Goal: Information Seeking & Learning: Learn about a topic

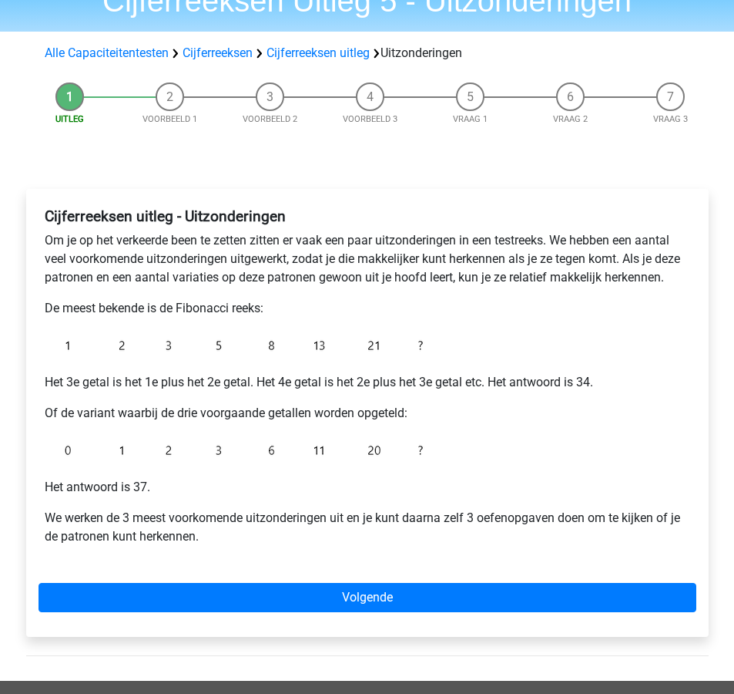
scroll to position [97, 0]
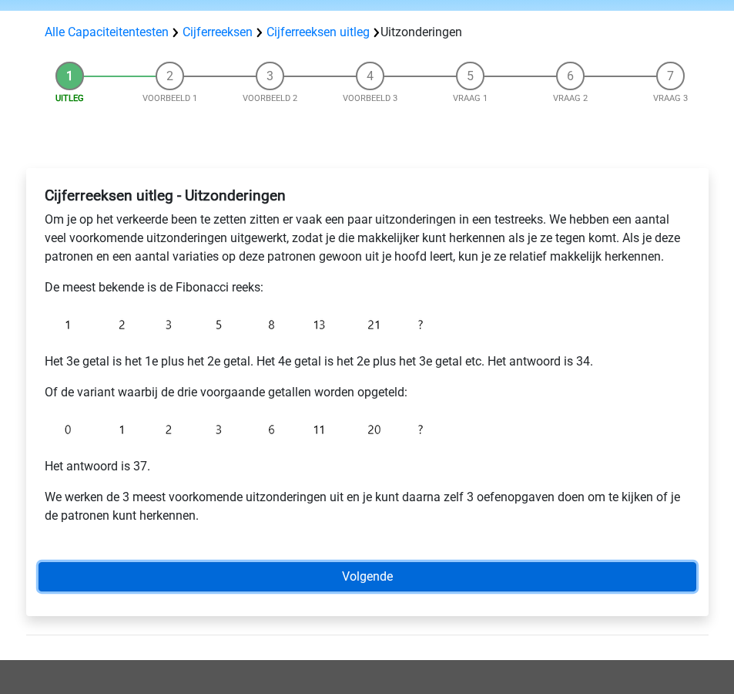
click at [491, 576] on link "Volgende" at bounding box center [368, 576] width 658 height 29
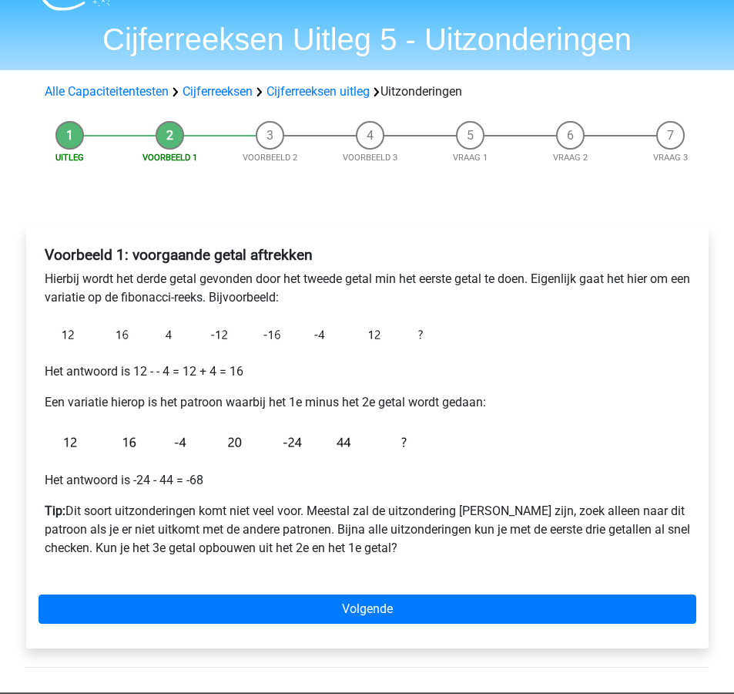
scroll to position [40, 0]
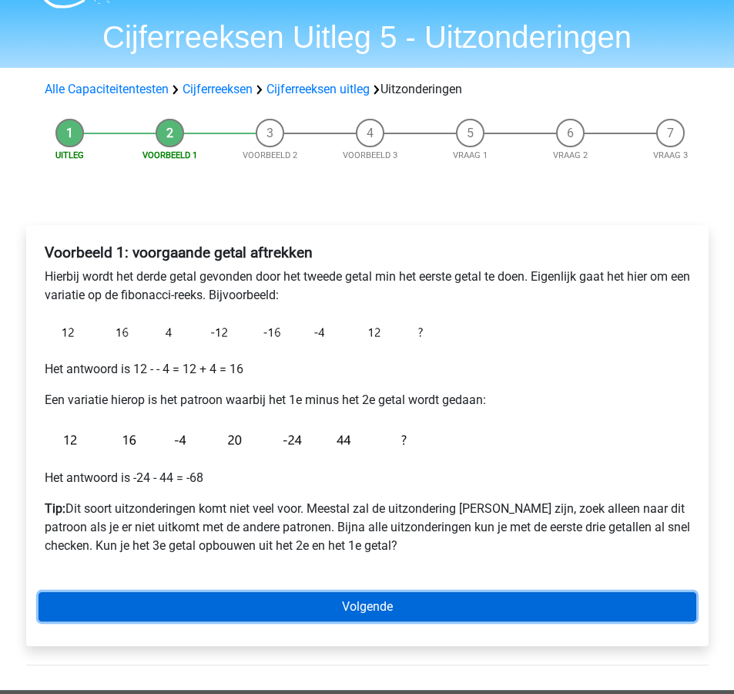
click at [583, 609] on link "Volgende" at bounding box center [368, 606] width 658 height 29
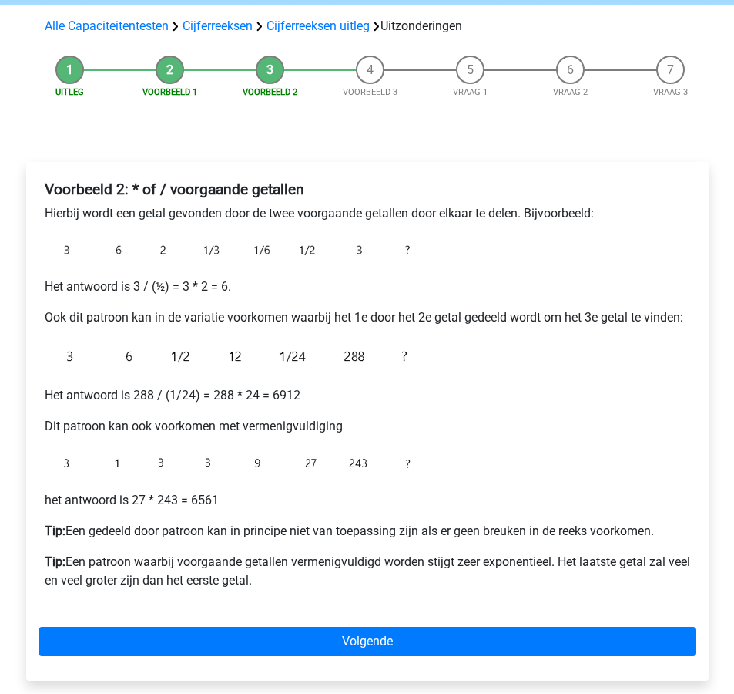
scroll to position [106, 0]
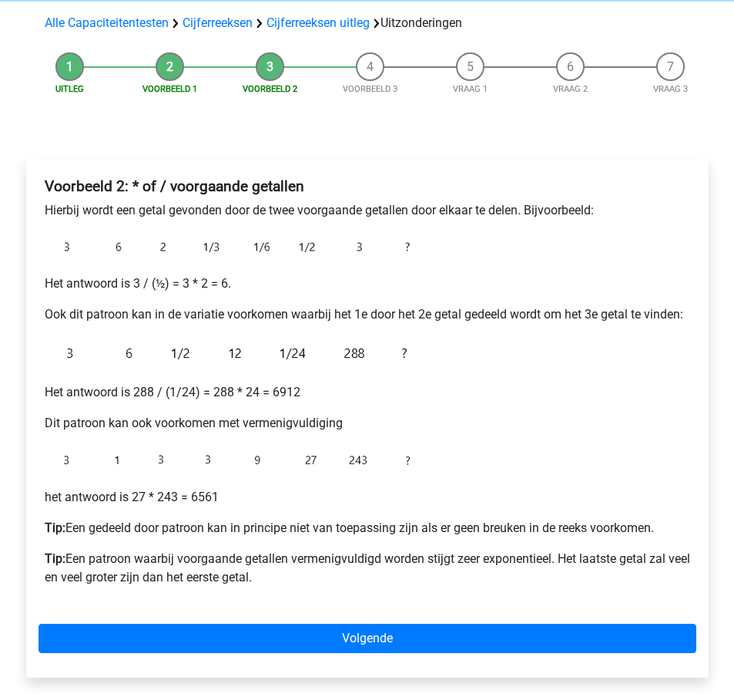
click at [158, 184] on b "Voorbeeld 2: * of / voorgaande getallen" at bounding box center [175, 186] width 260 height 18
drag, startPoint x: 129, startPoint y: 183, endPoint x: 310, endPoint y: 188, distance: 180.4
click at [310, 188] on h4 "Voorbeeld 2: * of / voorgaande getallen" at bounding box center [368, 186] width 646 height 18
copy b "* of / voorgaande getallen"
click at [509, 506] on p "het antwoord is 27 * 243 = 6561" at bounding box center [368, 497] width 646 height 18
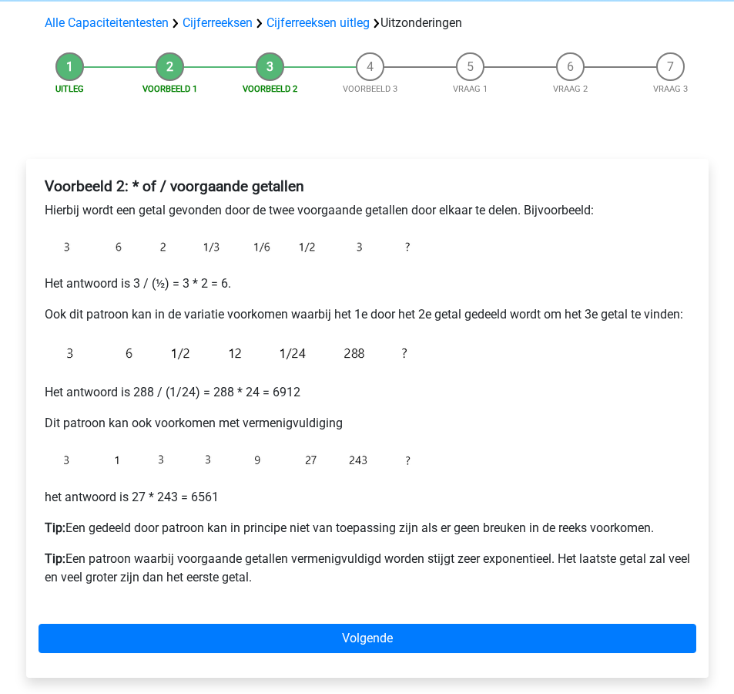
scroll to position [129, 0]
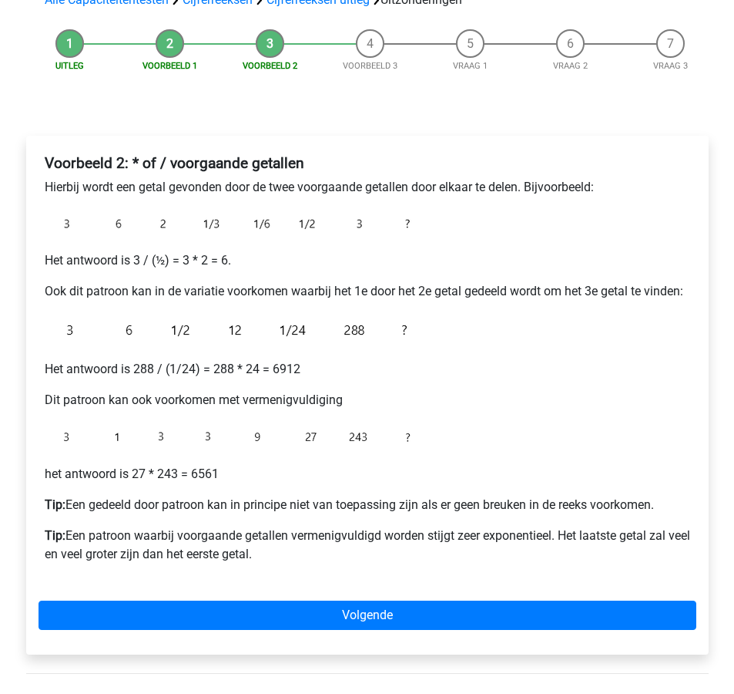
click at [415, 507] on p "Tip: Een gedeeld door patroon kan in principe niet van toepassing zijn als er g…" at bounding box center [368, 505] width 646 height 18
click at [415, 506] on p "Tip: Een gedeeld door patroon kan in principe niet van toepassing zijn als er g…" at bounding box center [368, 505] width 646 height 18
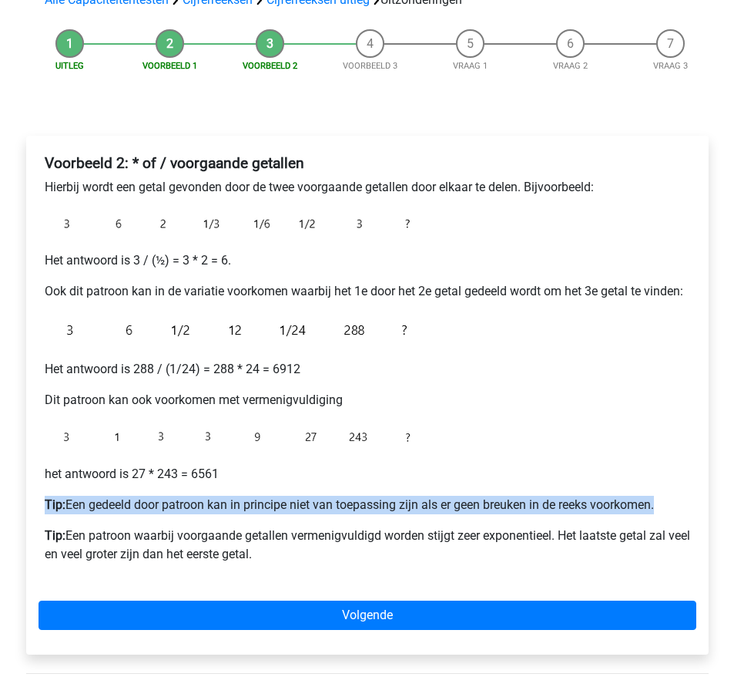
click at [415, 506] on p "Tip: Een gedeeld door patroon kan in principe niet van toepassing zijn als er g…" at bounding box center [368, 505] width 646 height 18
copy p "Tip: Een gedeeld door patroon kan in principe niet van toepassing zijn als er g…"
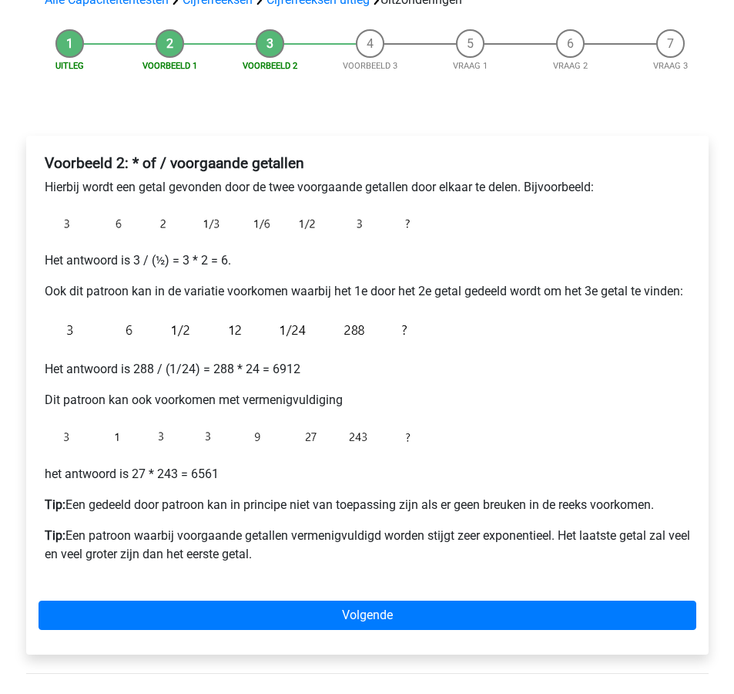
click at [250, 545] on p "Tip: Een patroon waarbij voorgaande getallen vermenigvuldigd worden stijgt zeer…" at bounding box center [368, 544] width 646 height 37
drag, startPoint x: 287, startPoint y: 560, endPoint x: 39, endPoint y: 499, distance: 255.0
click at [39, 499] on div "Voorbeeld 2: * of / voorgaande getallen Hierbij wordt een getal gevonden door d…" at bounding box center [368, 365] width 658 height 434
copy div "Tip: Een gedeeld door patroon kan in principe niet van toepassing zijn als er g…"
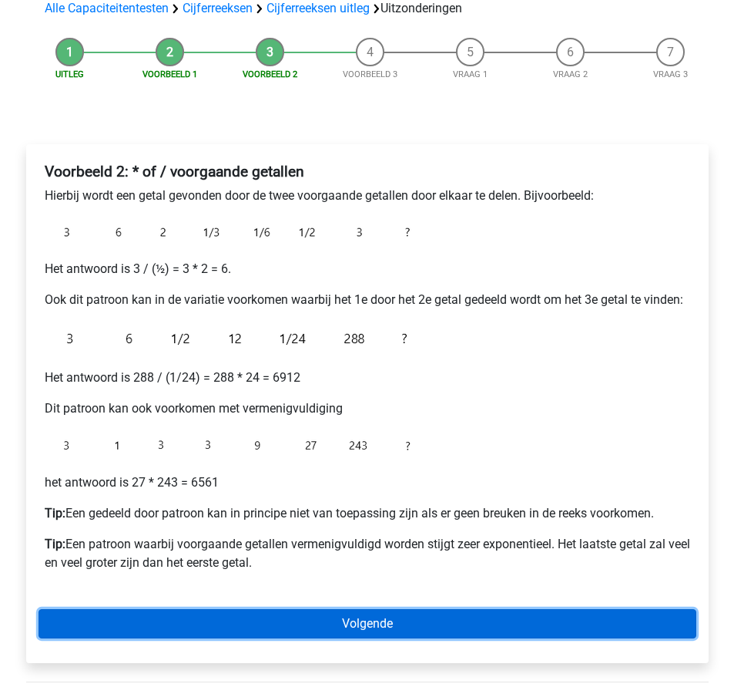
click at [293, 637] on link "Volgende" at bounding box center [368, 623] width 658 height 29
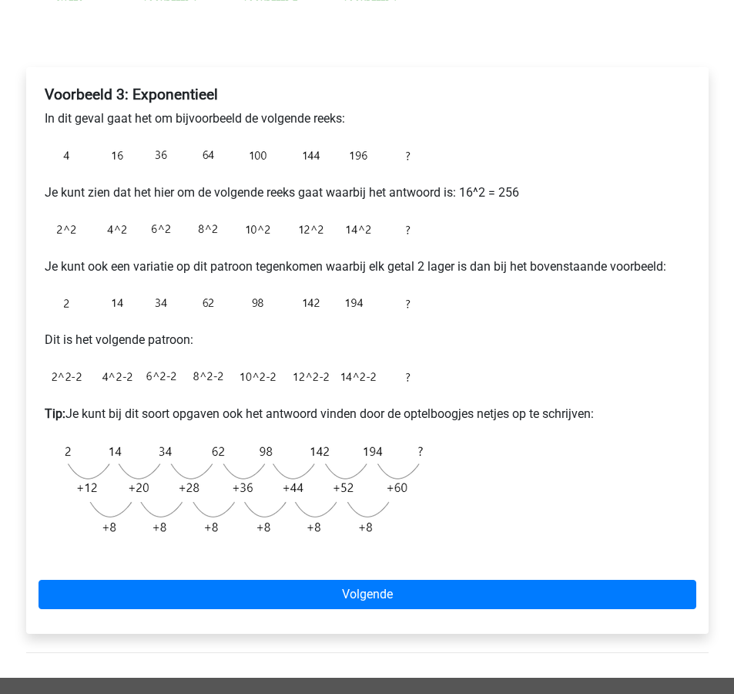
scroll to position [210, 0]
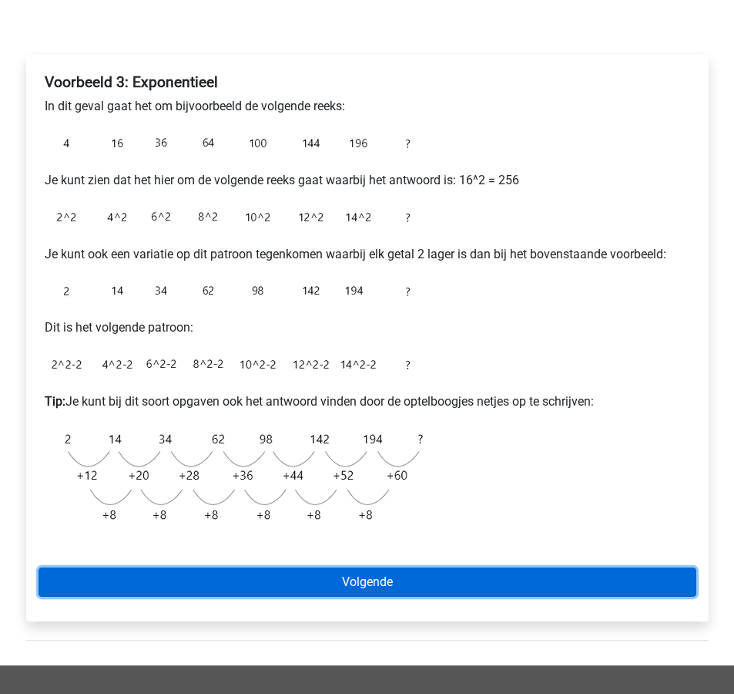
click at [344, 591] on link "Volgende" at bounding box center [368, 581] width 658 height 29
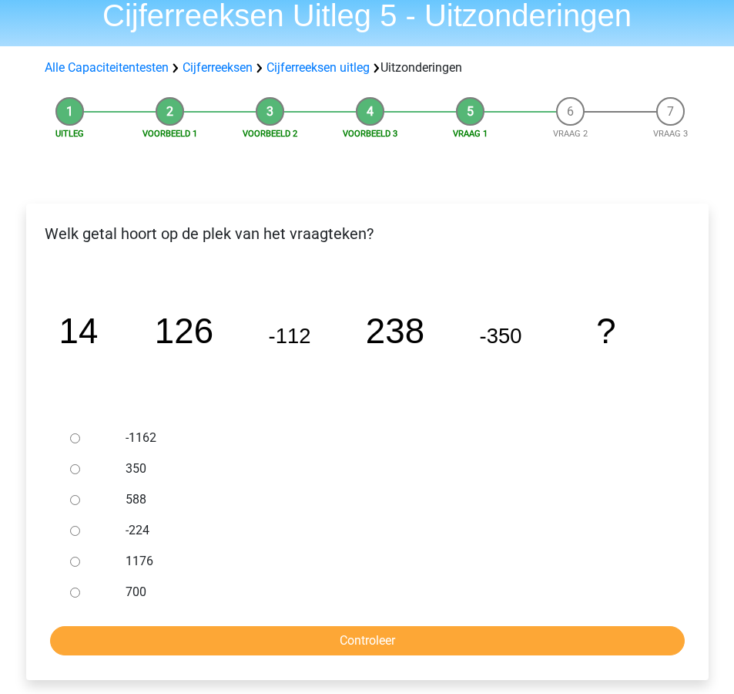
scroll to position [63, 0]
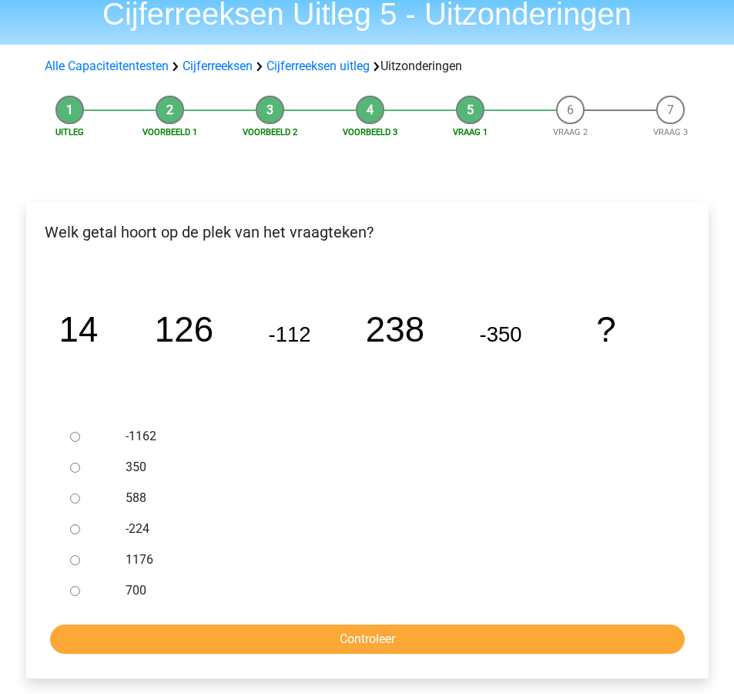
click at [141, 493] on label "588" at bounding box center [392, 498] width 533 height 18
click at [80, 493] on input "588" at bounding box center [75, 498] width 10 height 10
radio input "true"
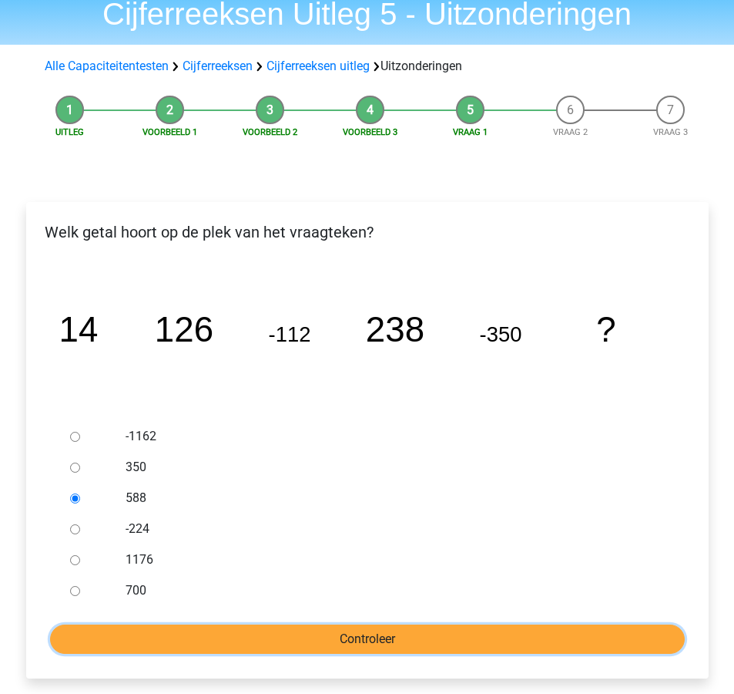
click at [334, 630] on input "Controleer" at bounding box center [367, 638] width 635 height 29
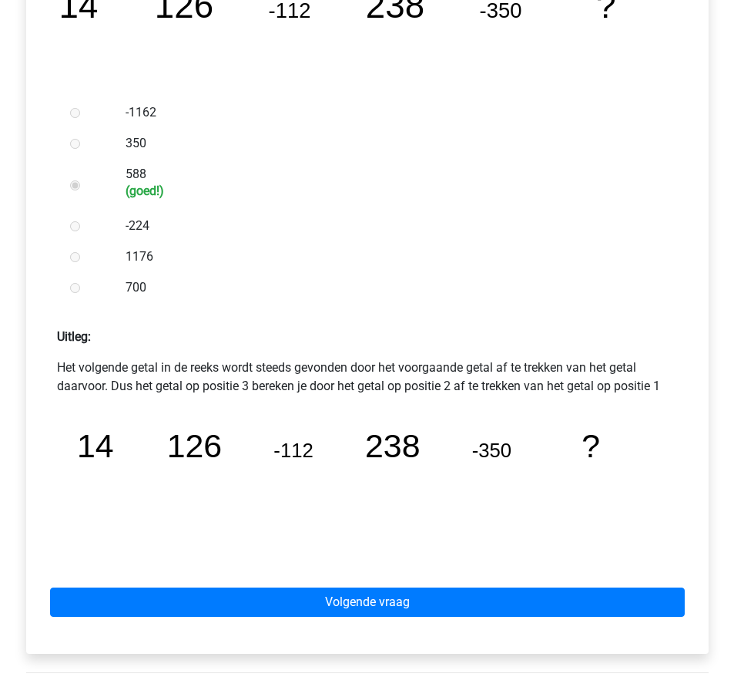
scroll to position [388, 0]
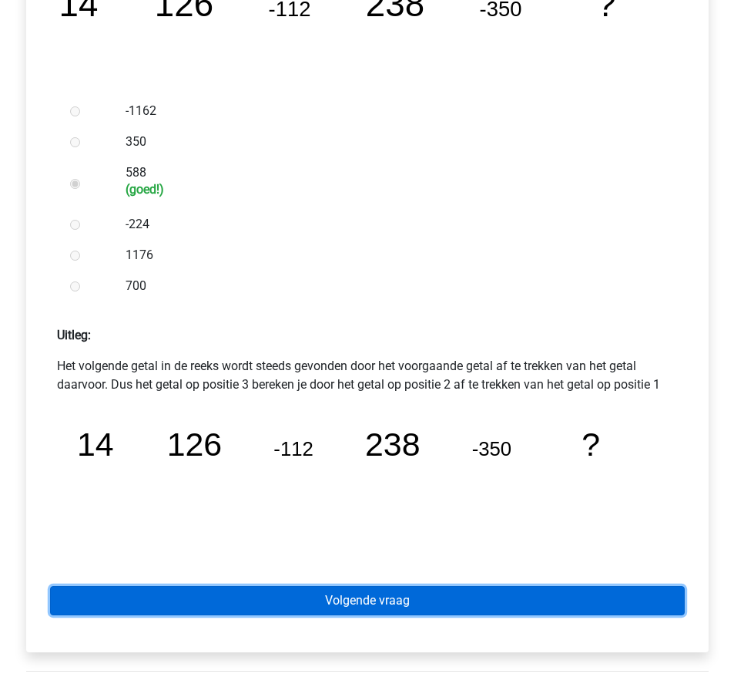
click at [339, 599] on link "Volgende vraag" at bounding box center [367, 600] width 635 height 29
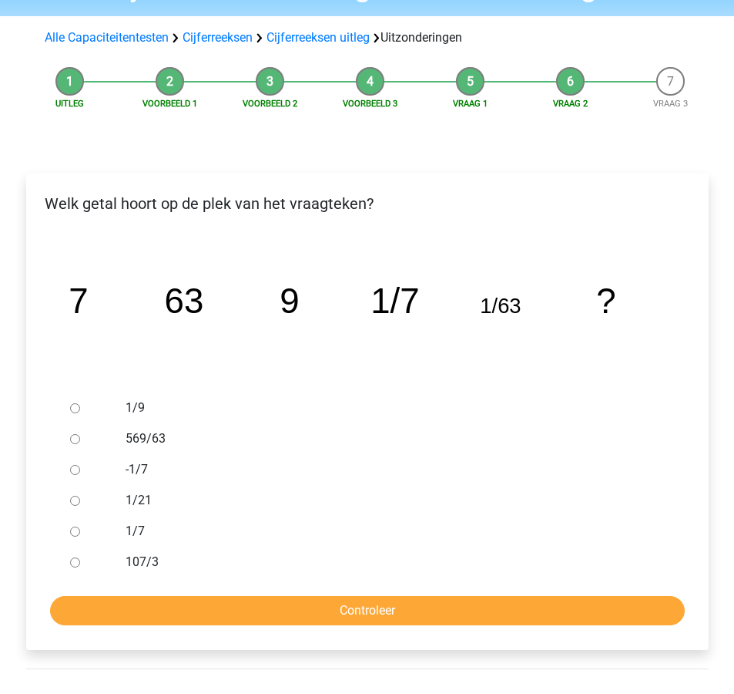
scroll to position [96, 0]
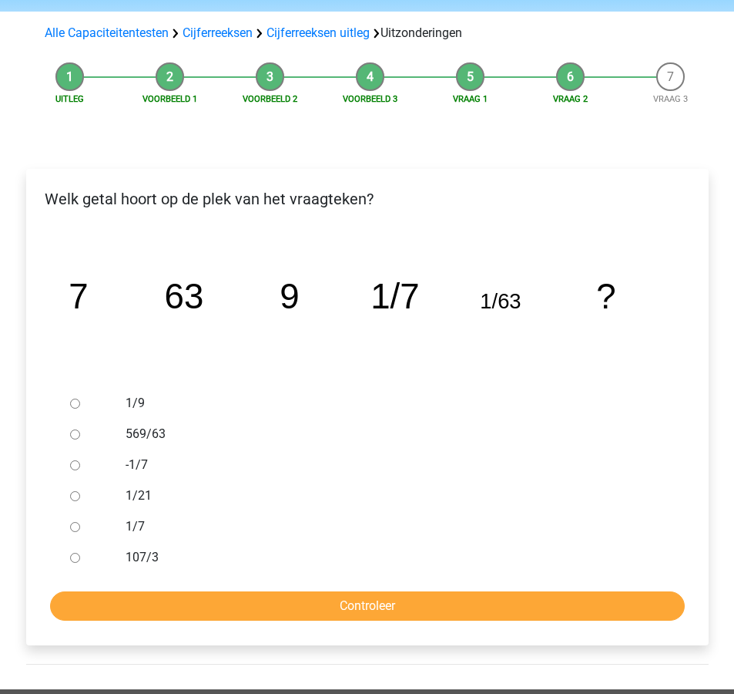
click at [145, 405] on label "1/9" at bounding box center [392, 403] width 533 height 18
click at [80, 405] on input "1/9" at bounding box center [75, 403] width 10 height 10
radio input "true"
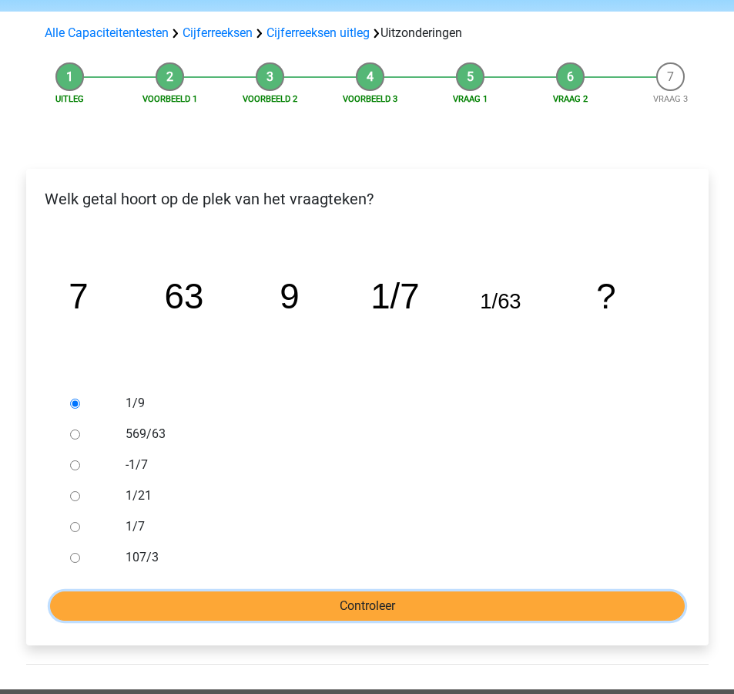
click at [367, 614] on input "Controleer" at bounding box center [367, 605] width 635 height 29
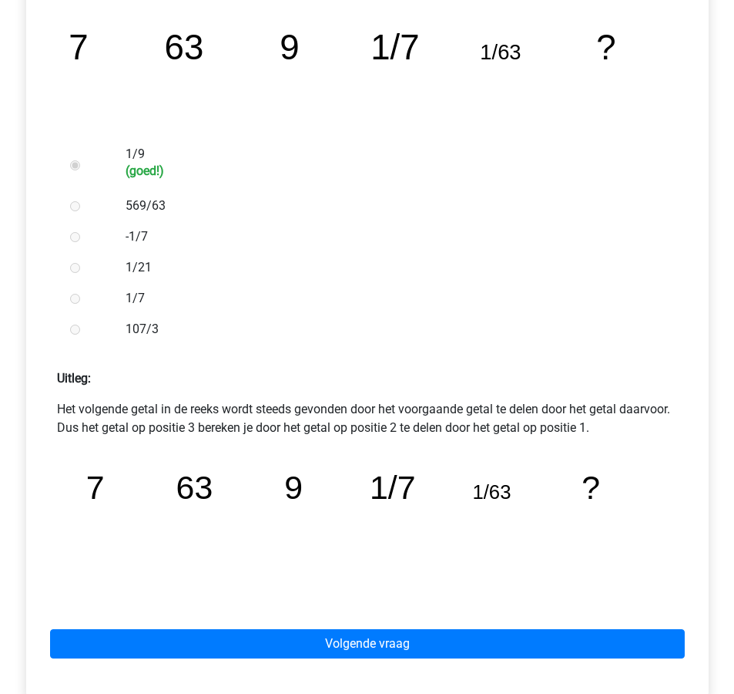
scroll to position [366, 0]
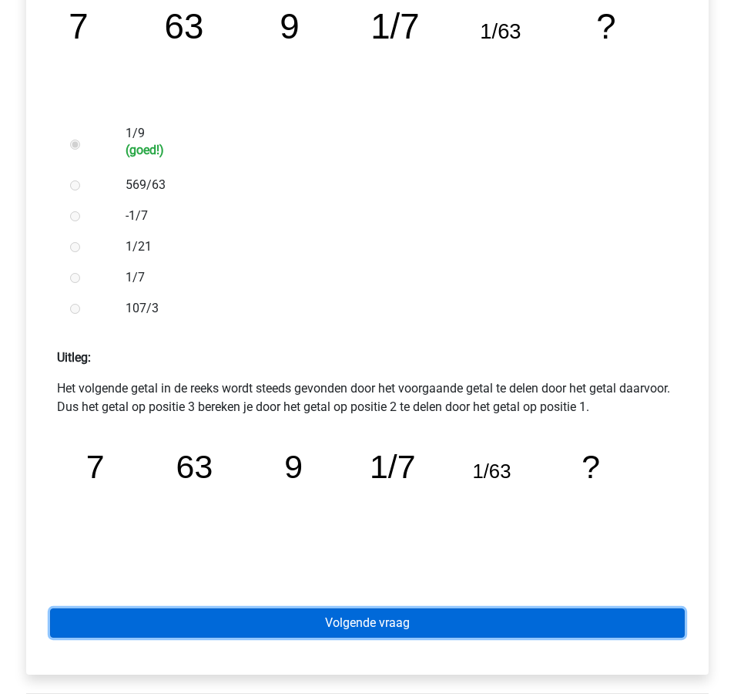
click at [365, 630] on link "Volgende vraag" at bounding box center [367, 622] width 635 height 29
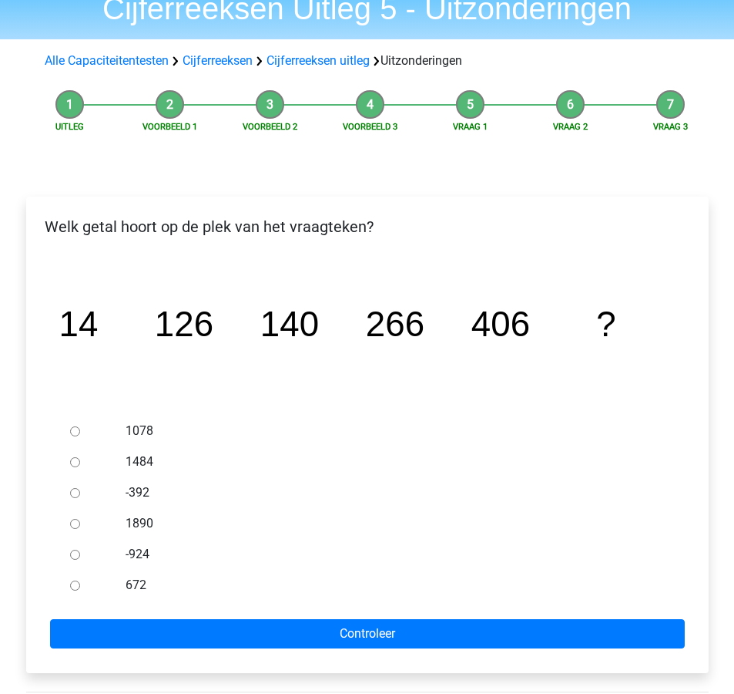
scroll to position [72, 0]
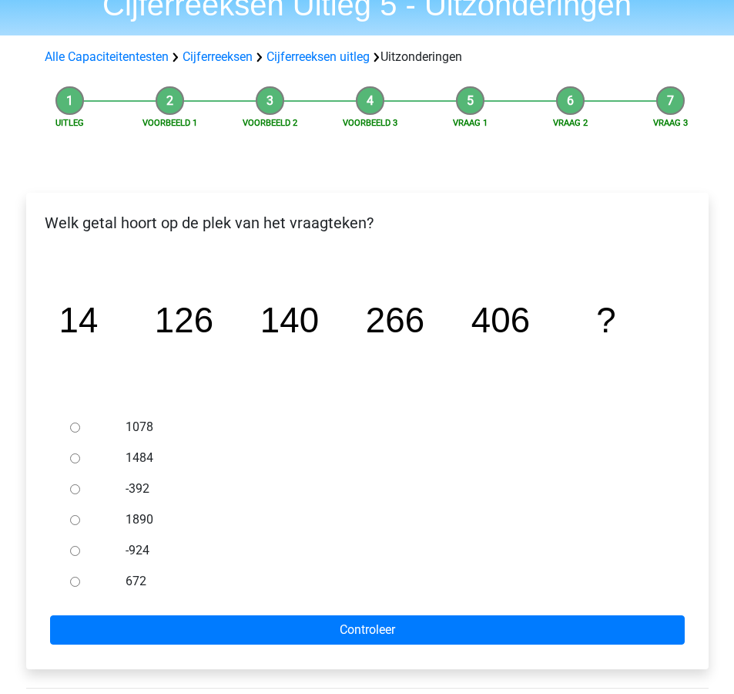
click at [124, 570] on div "672" at bounding box center [392, 581] width 556 height 31
click at [131, 590] on div "672" at bounding box center [392, 581] width 556 height 31
click at [129, 584] on label "672" at bounding box center [392, 581] width 533 height 18
click at [80, 584] on input "672" at bounding box center [75, 581] width 10 height 10
radio input "true"
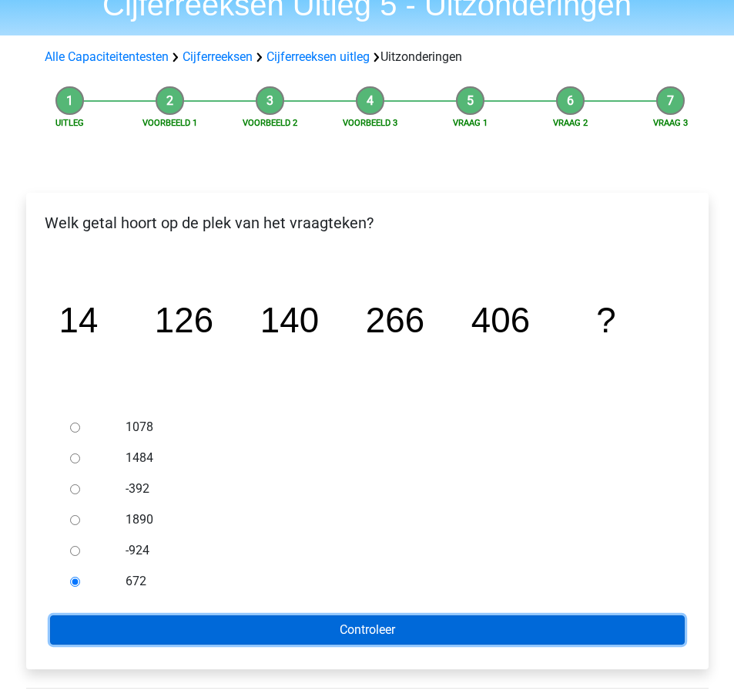
click at [204, 616] on input "Controleer" at bounding box center [367, 629] width 635 height 29
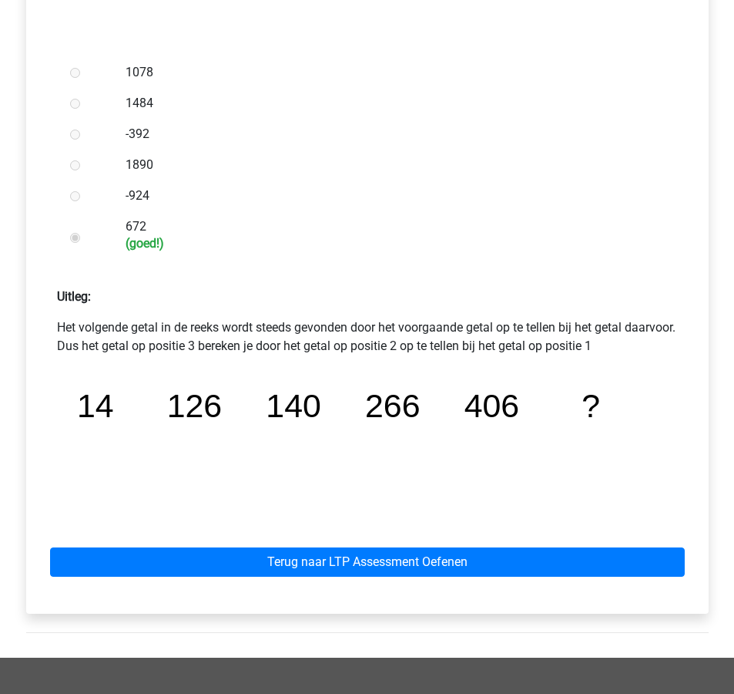
scroll to position [429, 0]
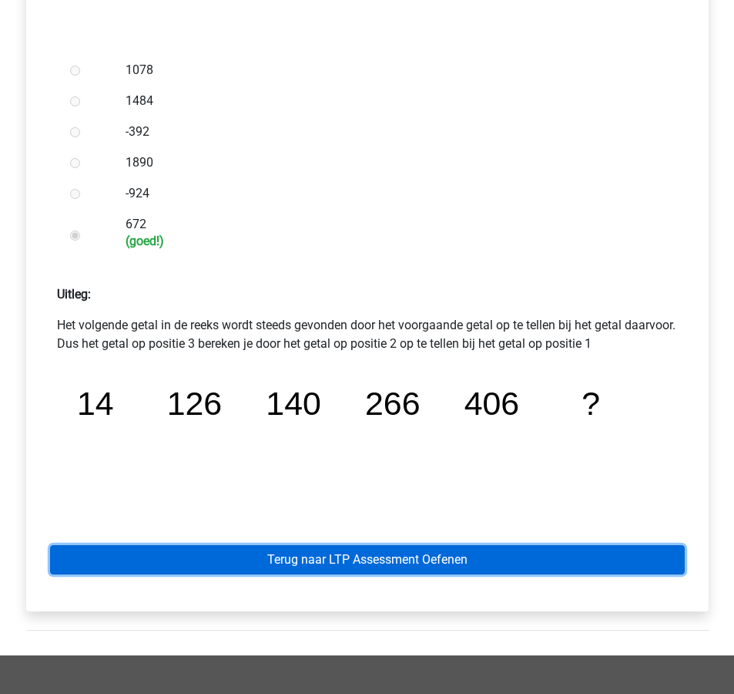
click at [311, 561] on link "Terug naar LTP Assessment Oefenen" at bounding box center [367, 559] width 635 height 29
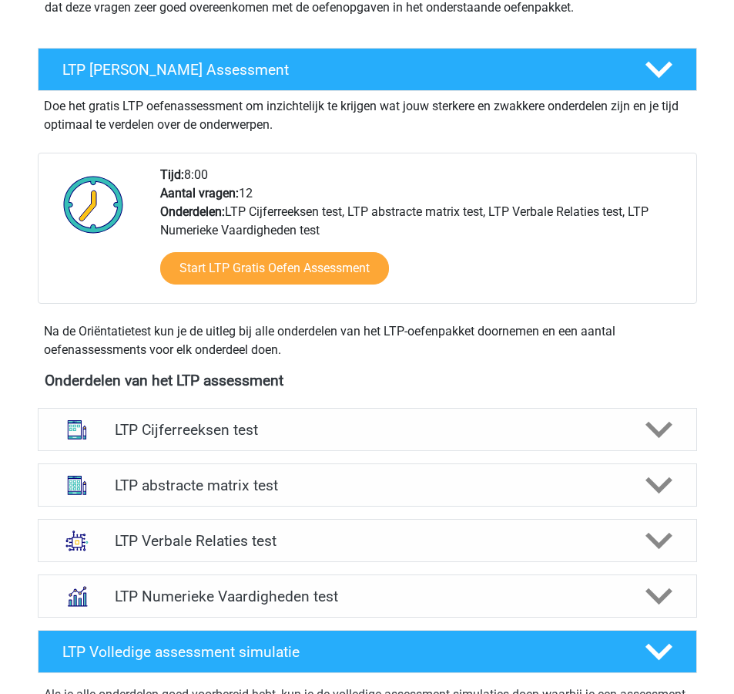
scroll to position [252, 0]
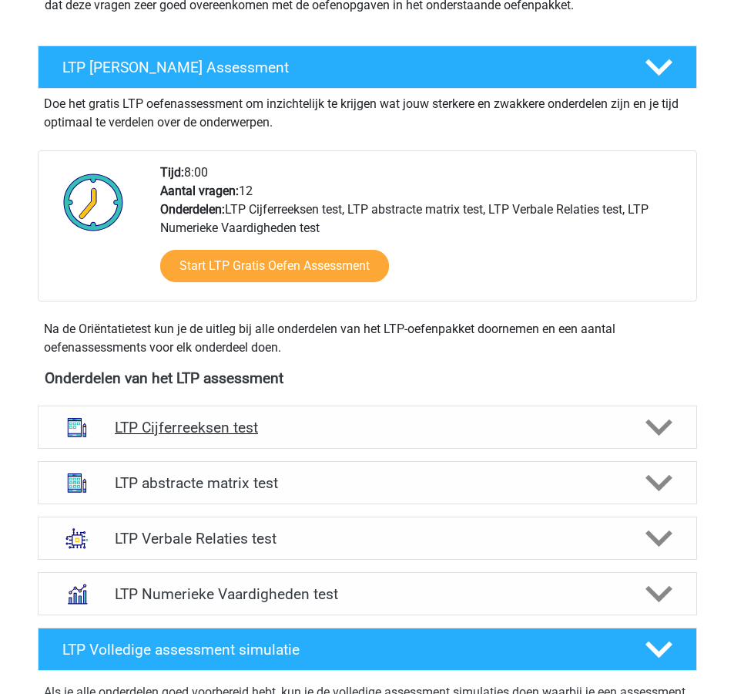
click at [654, 429] on polygon at bounding box center [659, 427] width 27 height 17
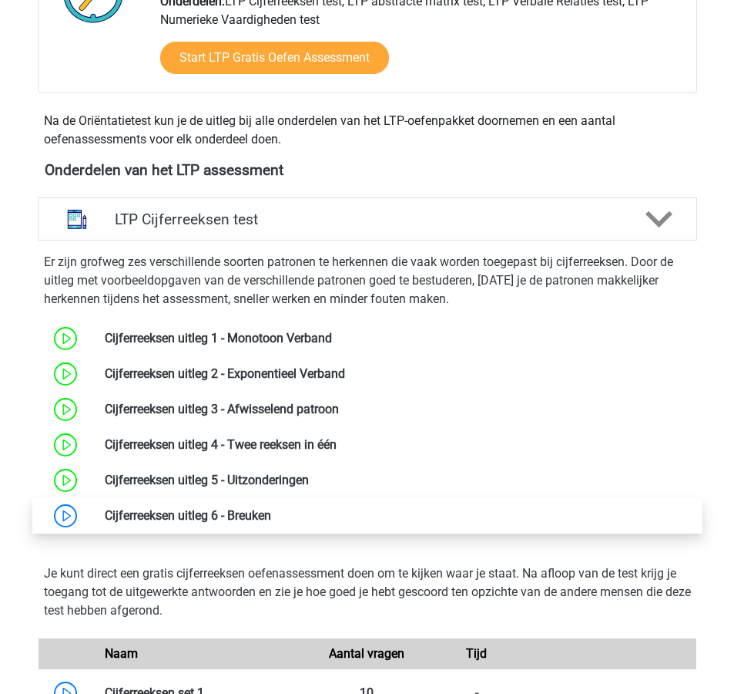
scroll to position [463, 0]
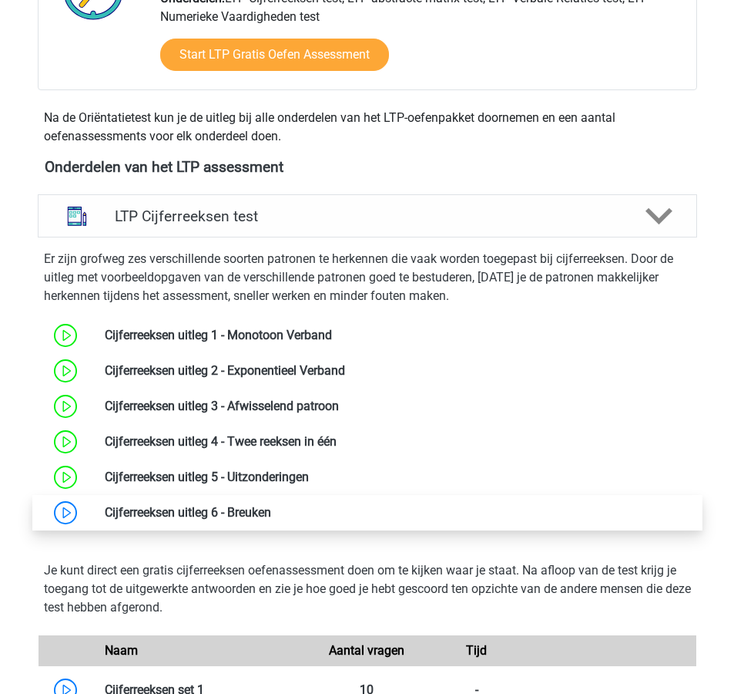
click at [271, 516] on link at bounding box center [271, 512] width 0 height 15
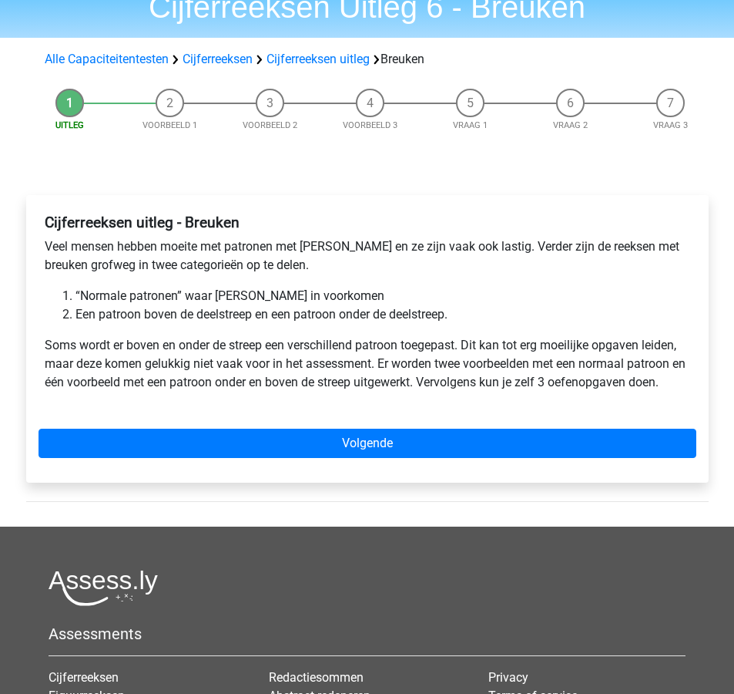
scroll to position [82, 0]
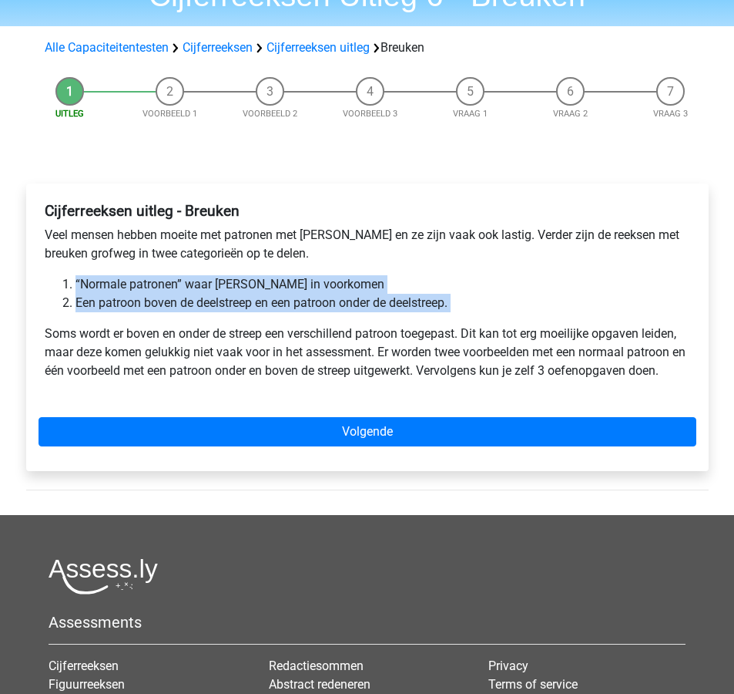
drag, startPoint x: 488, startPoint y: 324, endPoint x: 52, endPoint y: 288, distance: 437.6
click at [52, 288] on div "Cijferreeksen uitleg - Breuken Veel mensen hebben moeite met patronen met breuk…" at bounding box center [368, 297] width 658 height 203
copy ol "“Normale patronen” waar breuken in voorkomen Een patroon boven de deelstreep en…"
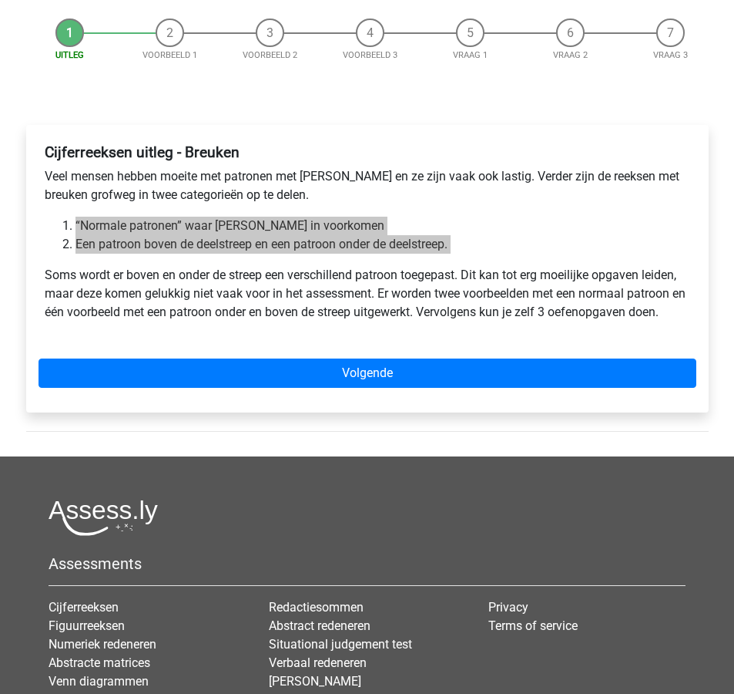
scroll to position [153, 0]
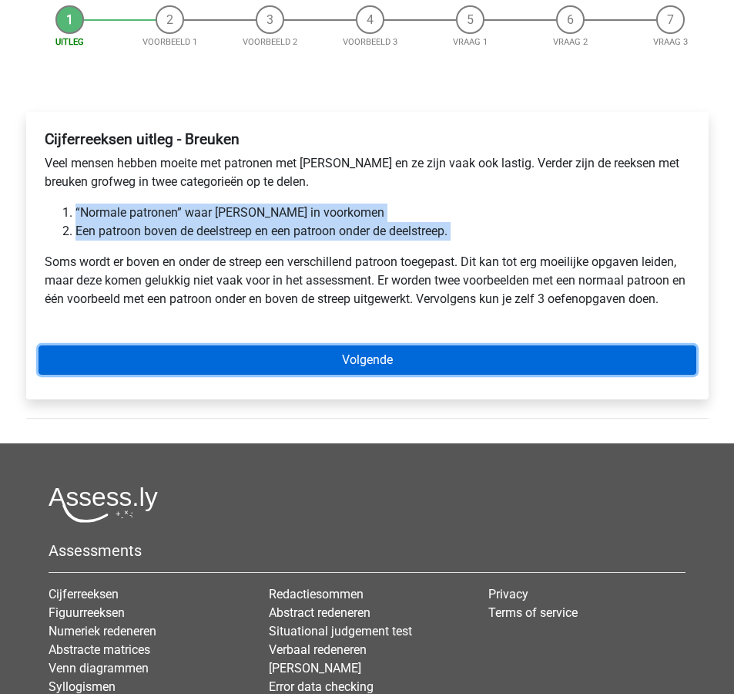
click at [562, 358] on link "Volgende" at bounding box center [368, 359] width 658 height 29
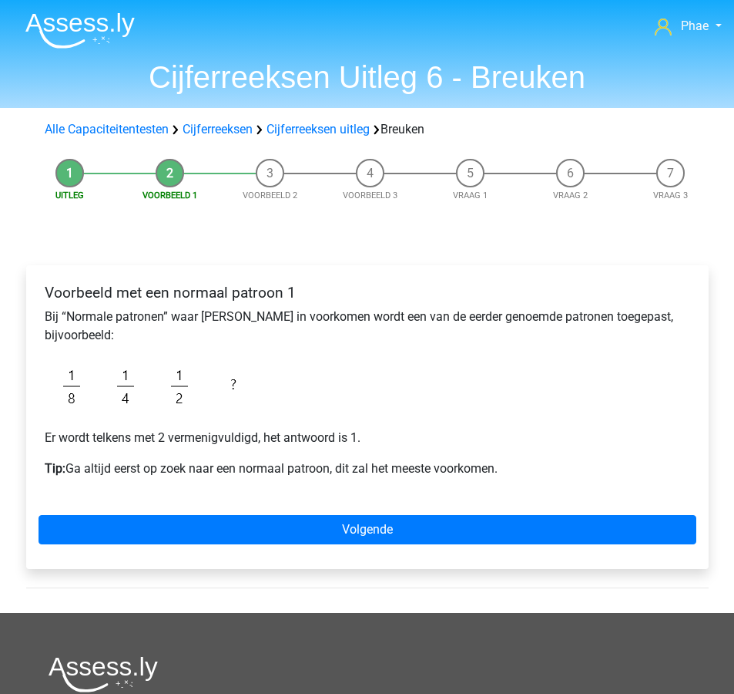
click at [456, 476] on p "Tip: Ga altijd eerst op zoek naar een normaal patroon, dit zal het meeste voork…" at bounding box center [368, 468] width 646 height 18
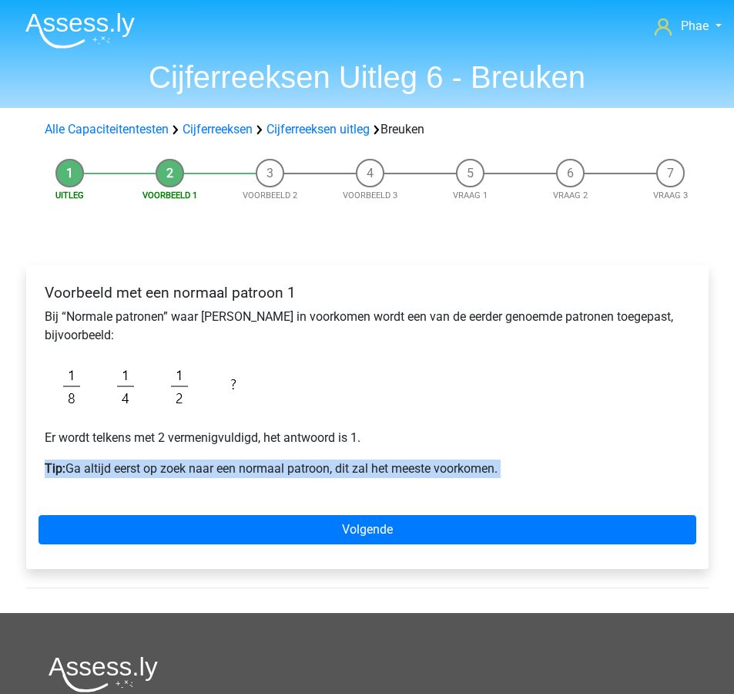
click at [456, 476] on p "Tip: Ga altijd eerst op zoek naar een normaal patroon, dit zal het meeste voork…" at bounding box center [368, 468] width 646 height 18
copy div "Tip: Ga altijd eerst op zoek naar een normaal patroon, dit zal het meeste voork…"
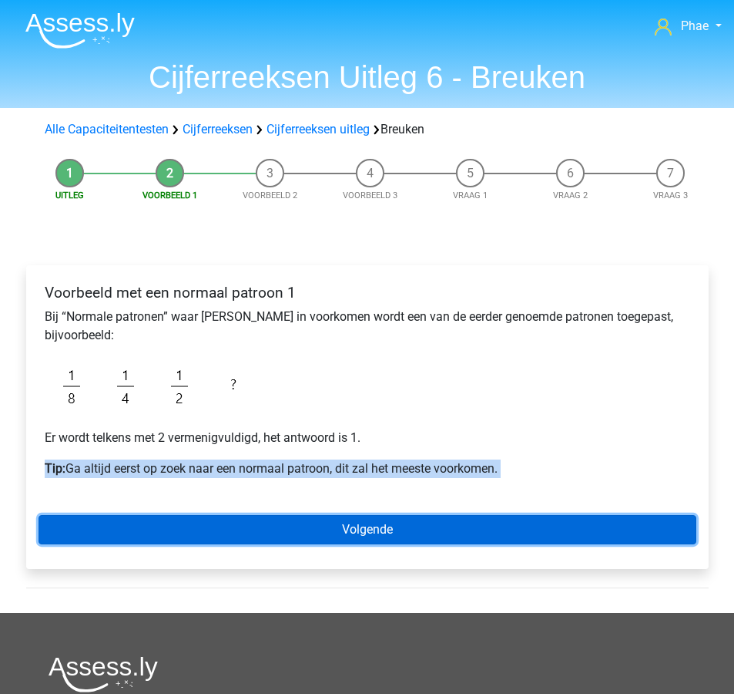
click at [453, 535] on link "Volgende" at bounding box center [368, 529] width 658 height 29
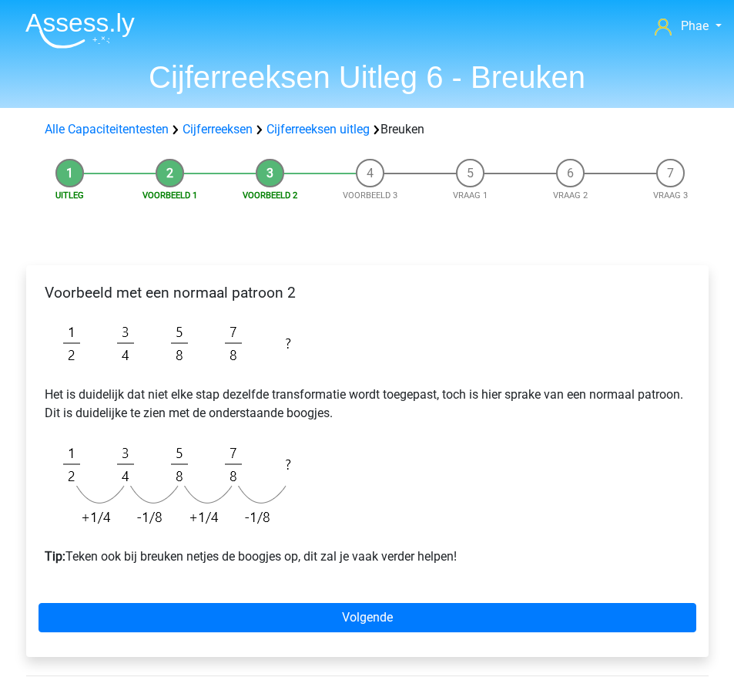
click at [418, 547] on p "Tip: Teken ook bij breuken netjes de boogjes op, dit zal je vaak verder helpen!" at bounding box center [368, 556] width 646 height 18
click at [418, 551] on p "Tip: Teken ook bij breuken netjes de boogjes op, dit zal je vaak verder helpen!" at bounding box center [368, 556] width 646 height 18
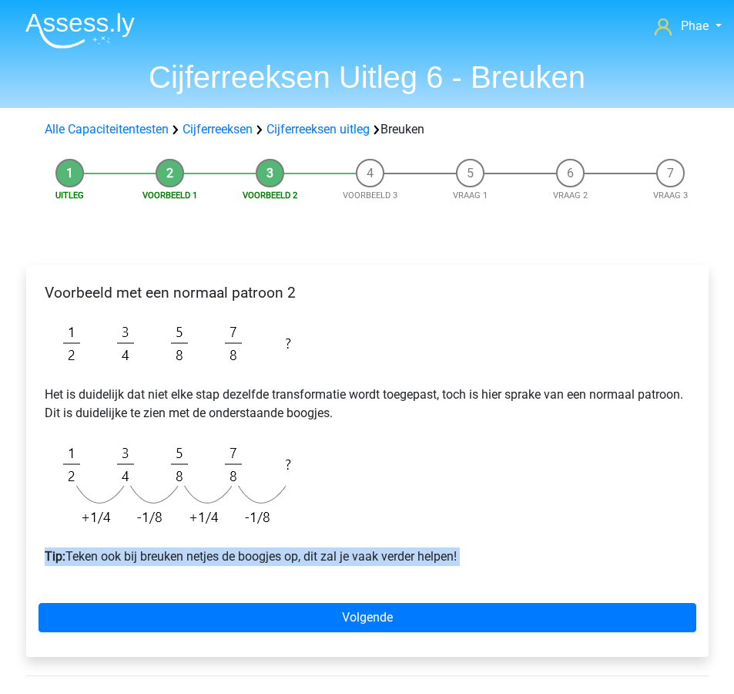
click at [418, 551] on p "Tip: Teken ook bij breuken netjes de boogjes op, dit zal je vaak verder helpen!" at bounding box center [368, 556] width 646 height 18
copy div "Tip: Teken ook bij breuken netjes de boogjes op, dit zal je vaak verder helpen!…"
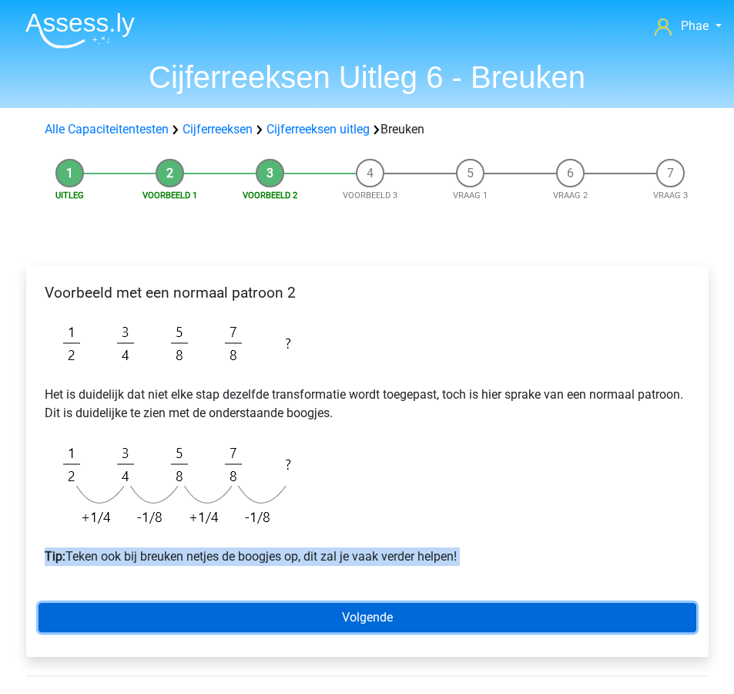
click at [556, 619] on link "Volgende" at bounding box center [368, 617] width 658 height 29
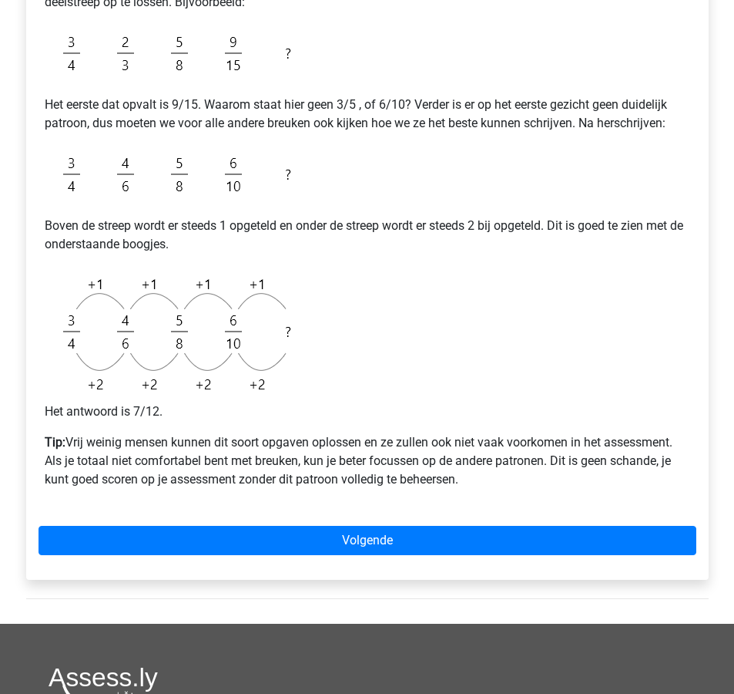
scroll to position [389, 0]
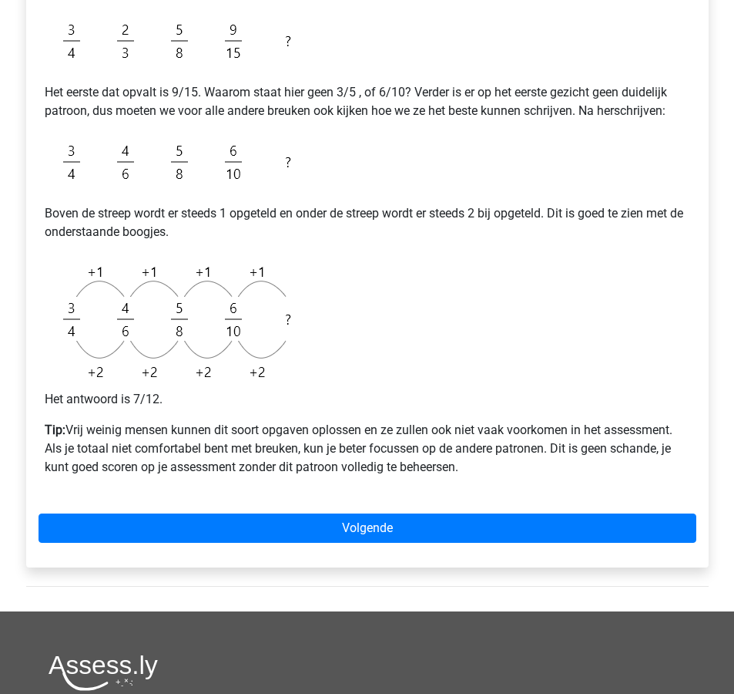
click at [384, 444] on p "Tip: Vrij weinig mensen kunnen dit soort opgaven oplossen en ze zullen ook niet…" at bounding box center [368, 448] width 646 height 55
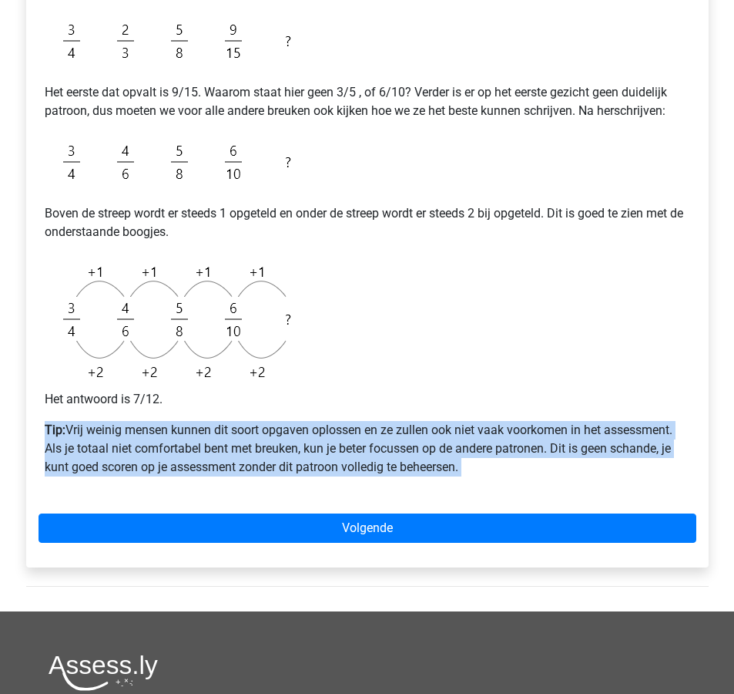
click at [384, 444] on p "Tip: Vrij weinig mensen kunnen dit soort opgaven oplossen en ze zullen ook niet…" at bounding box center [368, 448] width 646 height 55
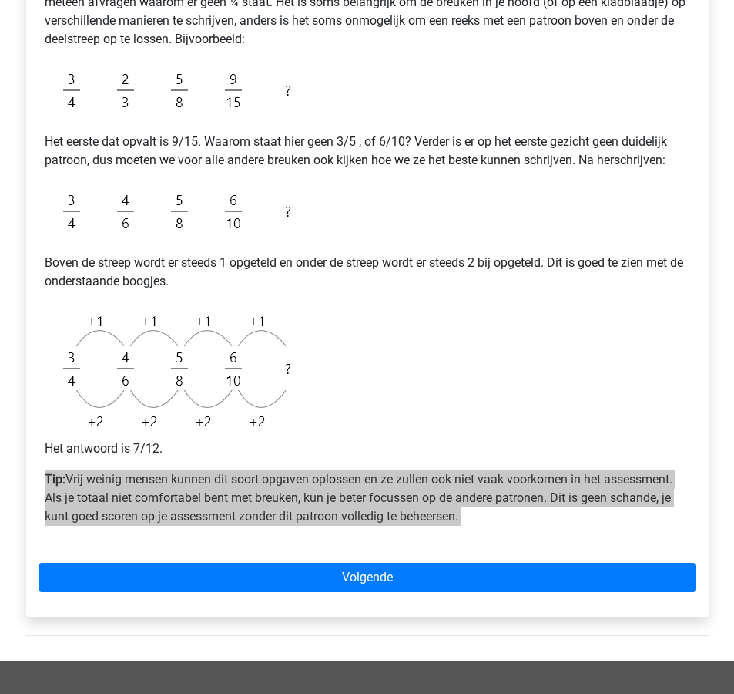
scroll to position [453, 0]
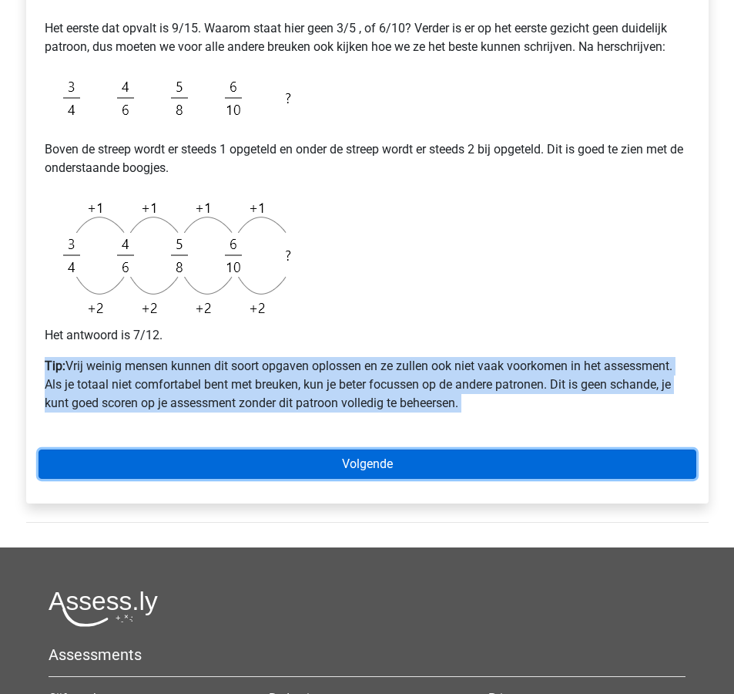
click at [478, 465] on link "Volgende" at bounding box center [368, 463] width 658 height 29
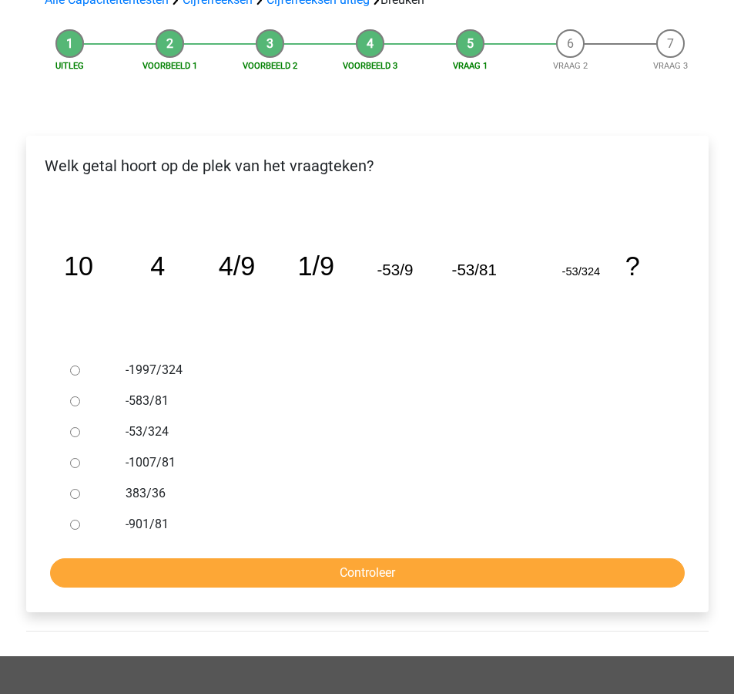
scroll to position [137, 0]
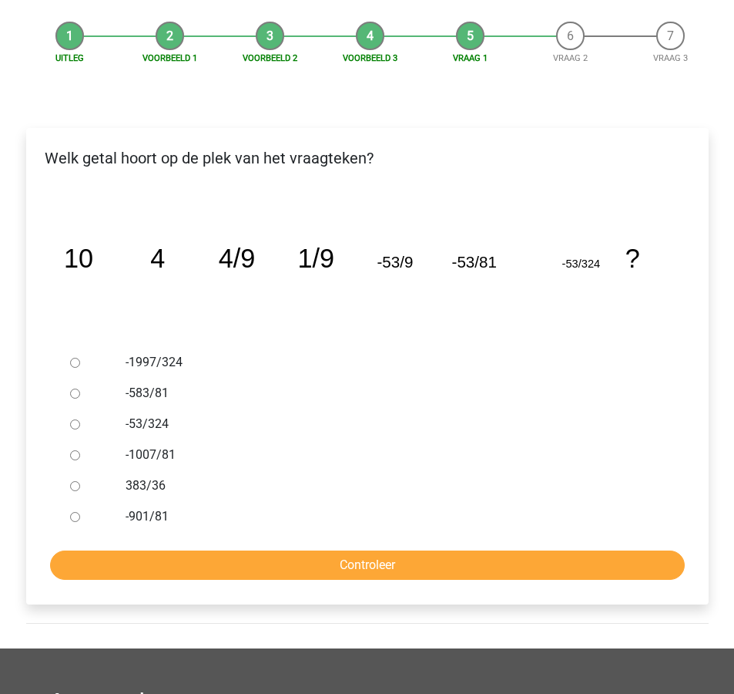
click at [185, 347] on div "-1997/324" at bounding box center [392, 362] width 556 height 31
click at [180, 351] on div "-1997/324" at bounding box center [392, 362] width 556 height 31
click at [172, 362] on label "-1997/324" at bounding box center [392, 362] width 533 height 18
click at [80, 362] on input "-1997/324" at bounding box center [75, 363] width 10 height 10
radio input "true"
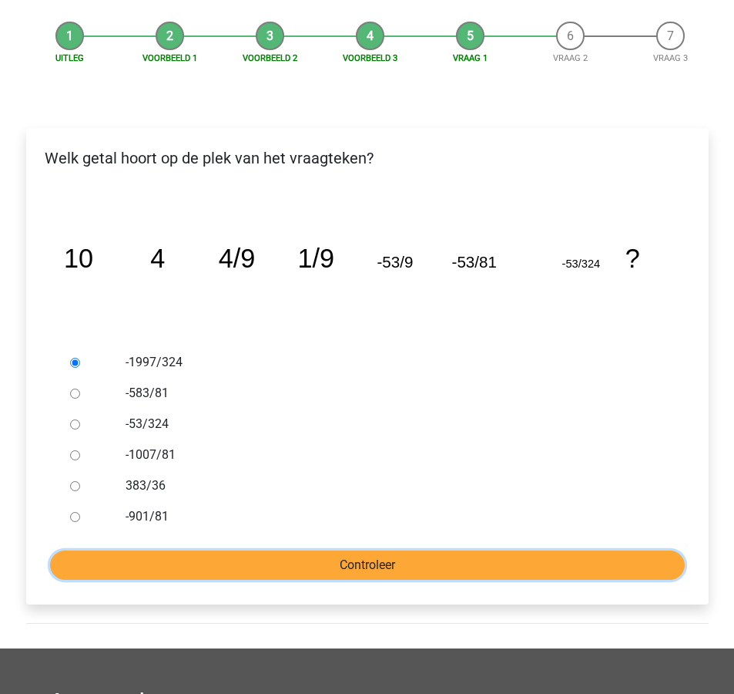
click at [326, 563] on input "Controleer" at bounding box center [367, 564] width 635 height 29
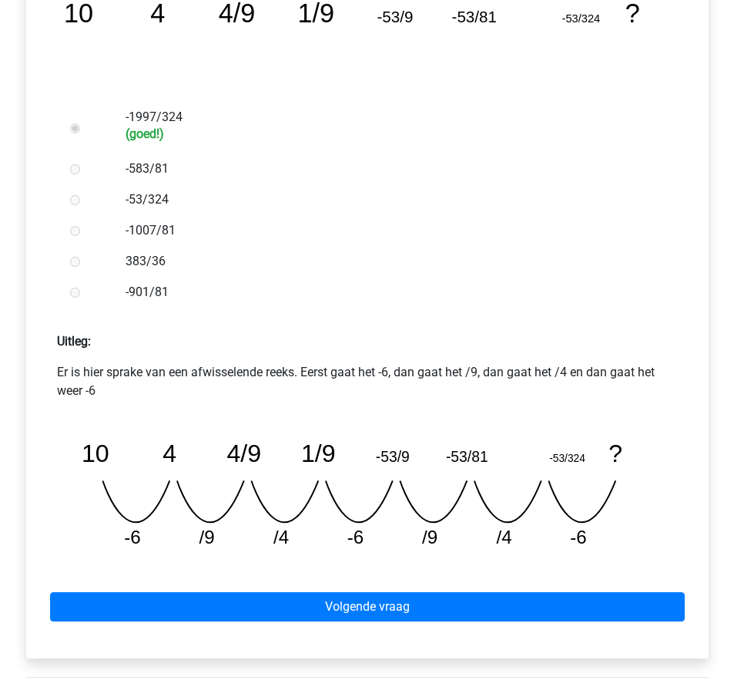
scroll to position [387, 0]
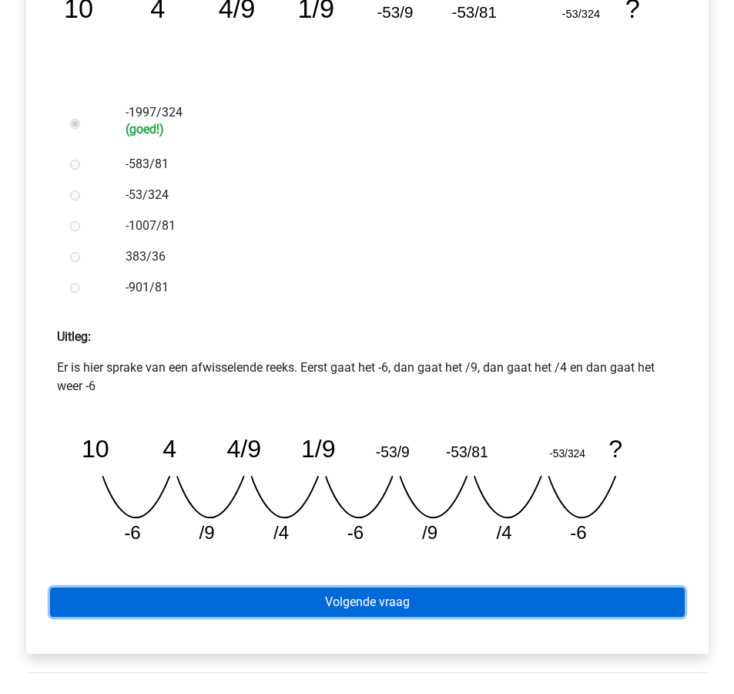
click at [355, 599] on link "Volgende vraag" at bounding box center [367, 601] width 635 height 29
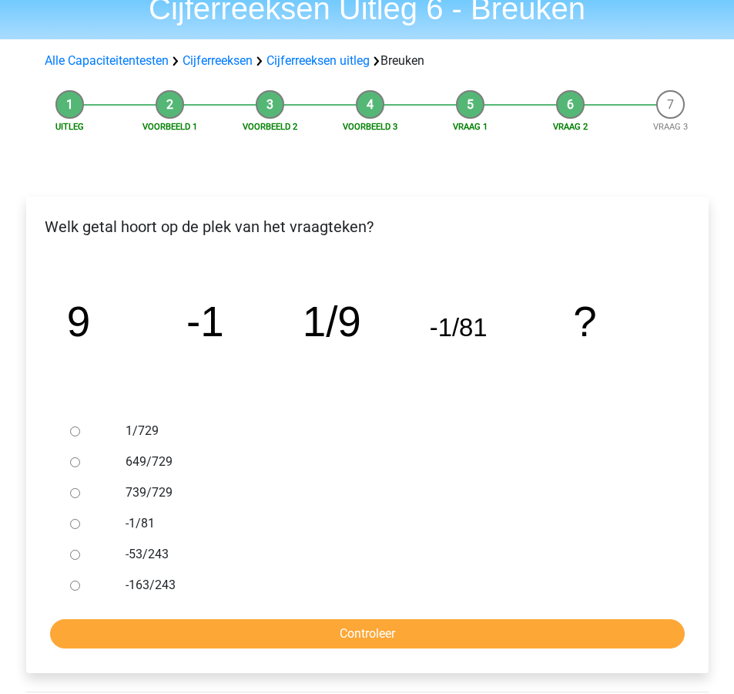
scroll to position [73, 0]
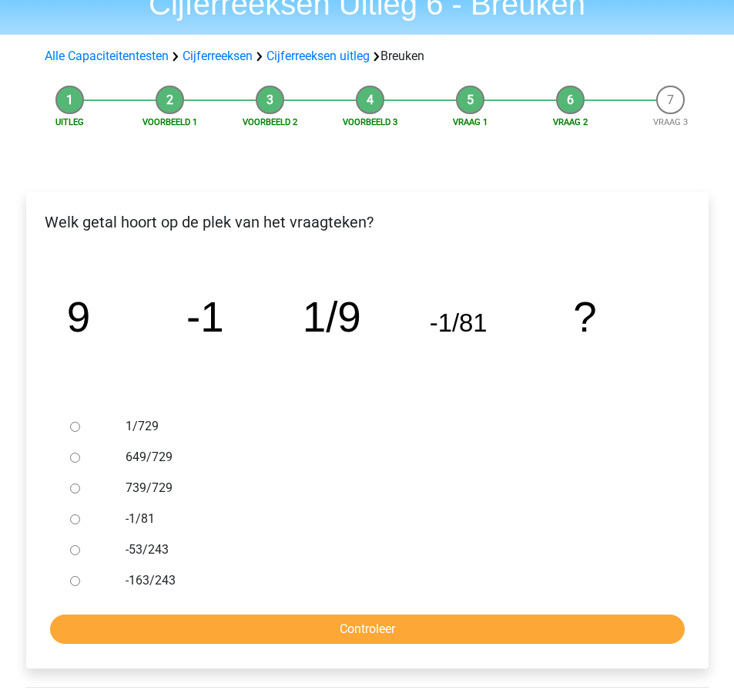
click at [160, 433] on label "1/729" at bounding box center [392, 426] width 533 height 18
click at [80, 432] on input "1/729" at bounding box center [75, 427] width 10 height 10
radio input "true"
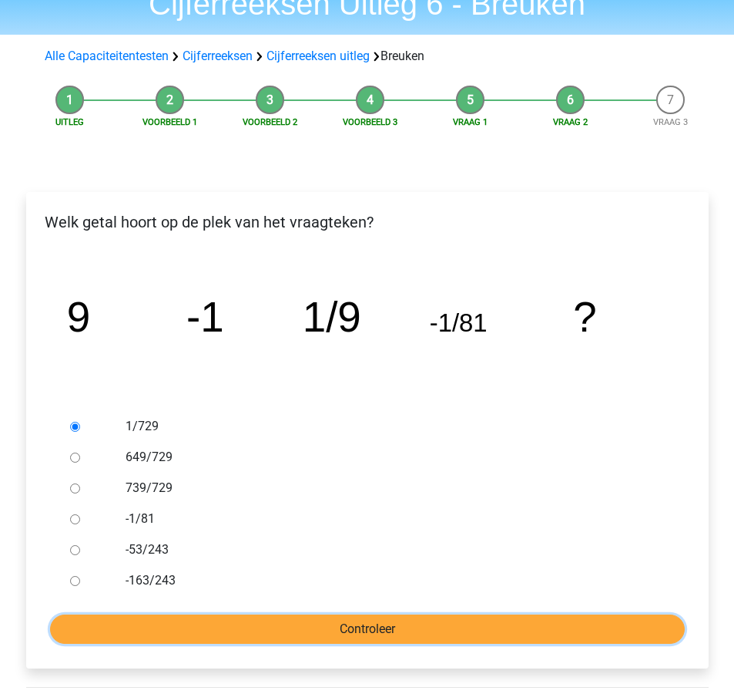
click at [349, 632] on input "Controleer" at bounding box center [367, 628] width 635 height 29
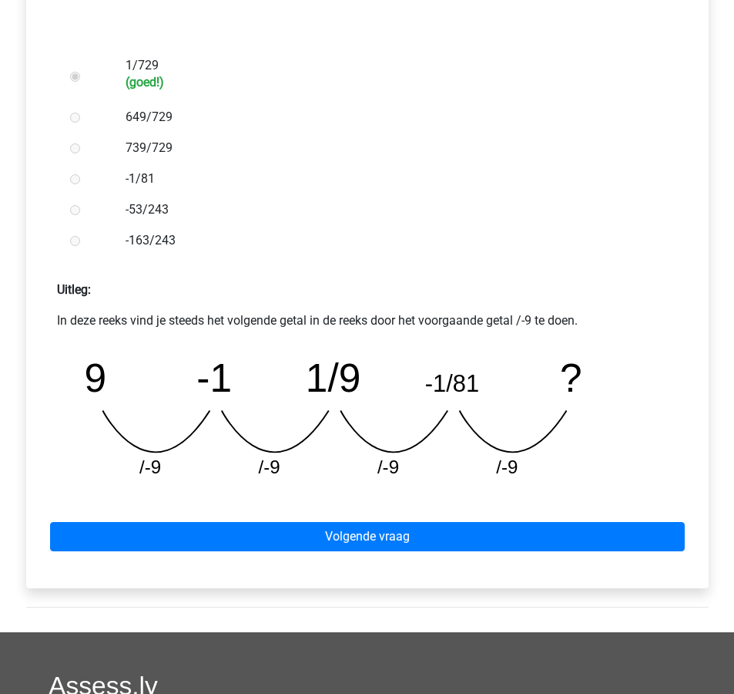
scroll to position [436, 0]
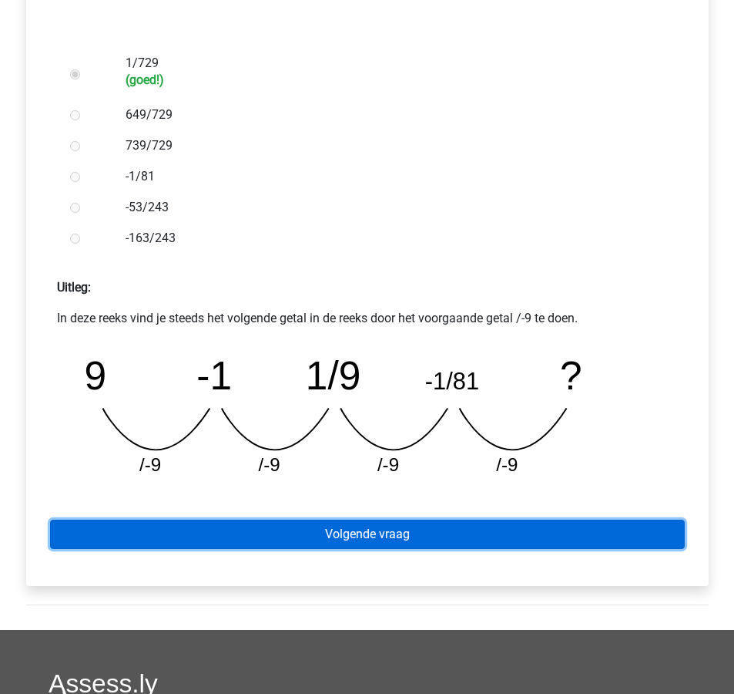
click at [375, 532] on link "Volgende vraag" at bounding box center [367, 533] width 635 height 29
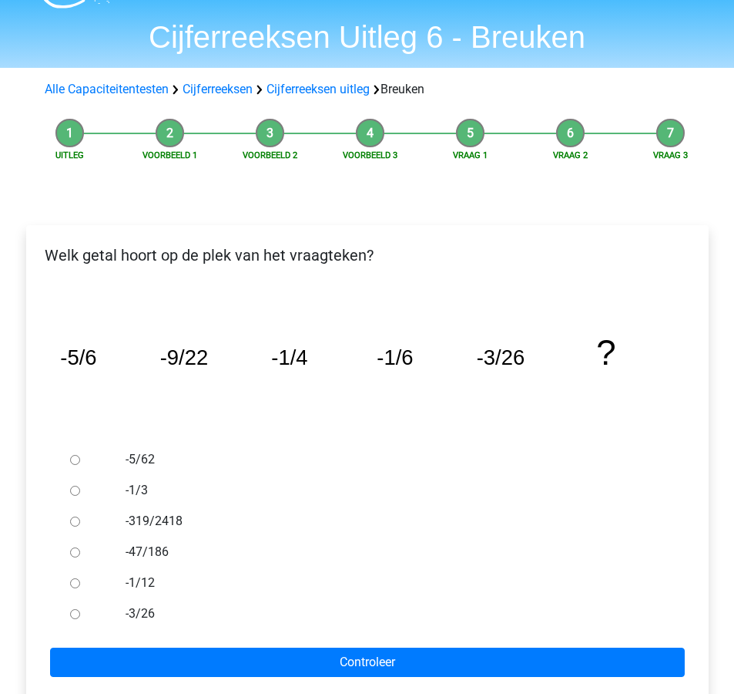
scroll to position [78, 0]
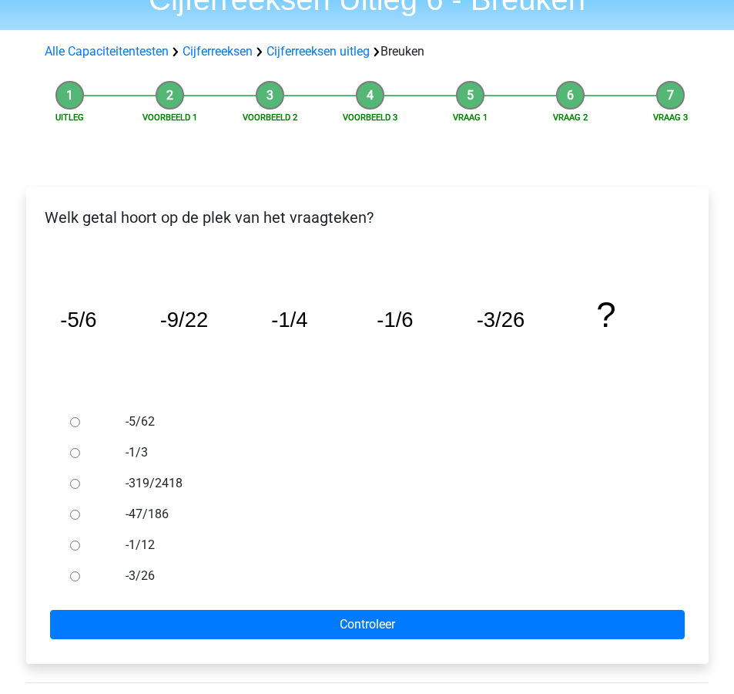
click at [155, 544] on label "-1/12" at bounding box center [392, 545] width 533 height 18
click at [80, 544] on input "-1/12" at bounding box center [75, 545] width 10 height 10
radio input "true"
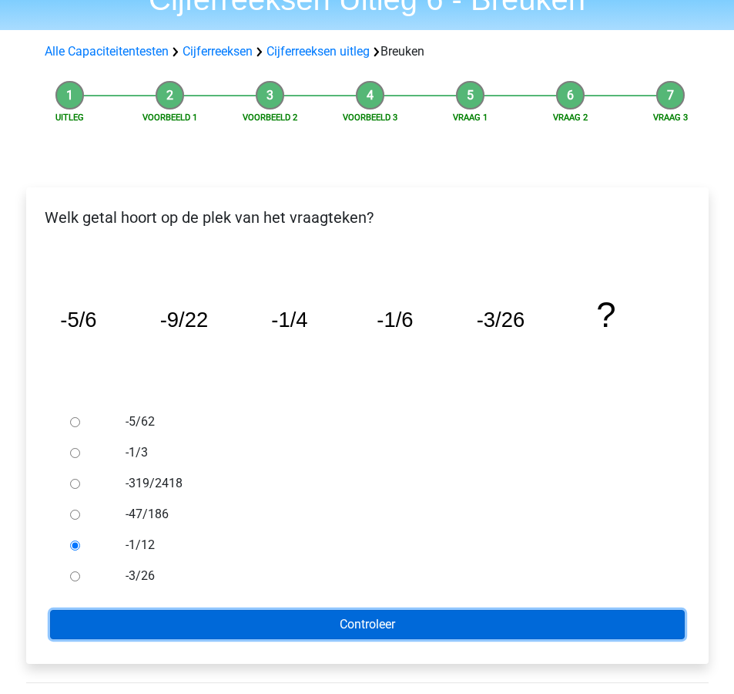
click at [257, 617] on input "Controleer" at bounding box center [367, 624] width 635 height 29
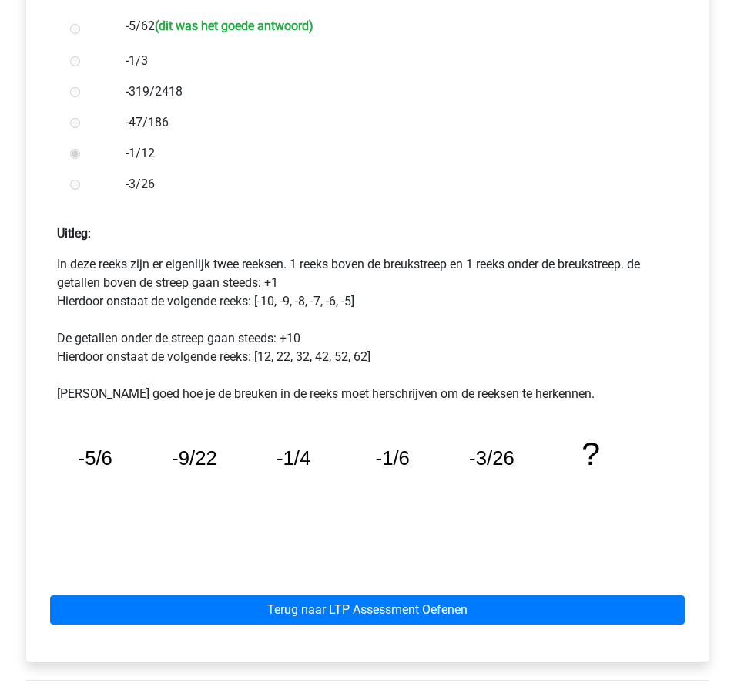
scroll to position [502, 0]
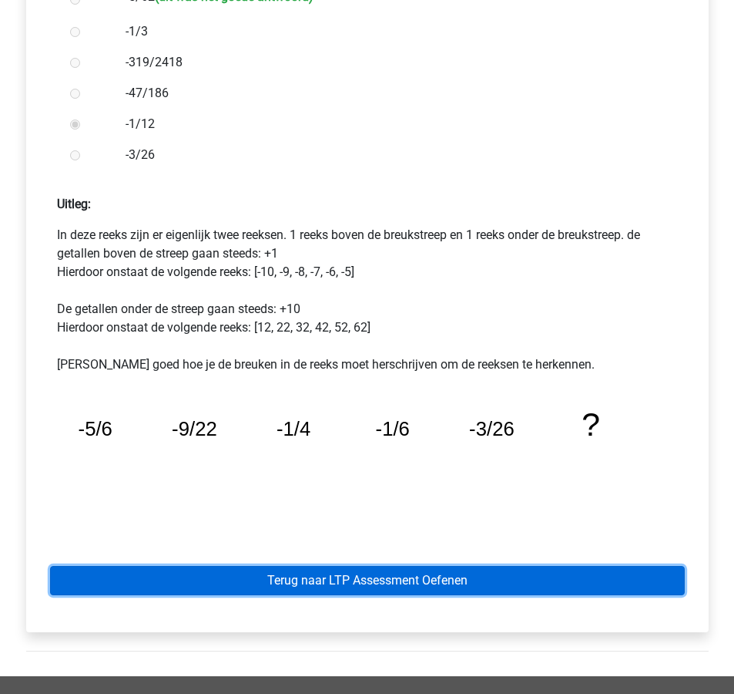
click at [526, 587] on link "Terug naar LTP Assessment Oefenen" at bounding box center [367, 580] width 635 height 29
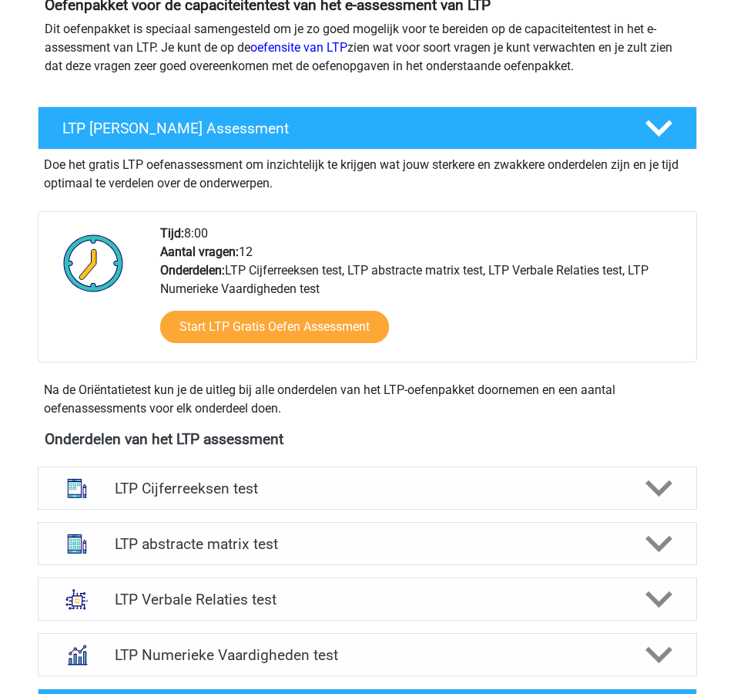
scroll to position [198, 0]
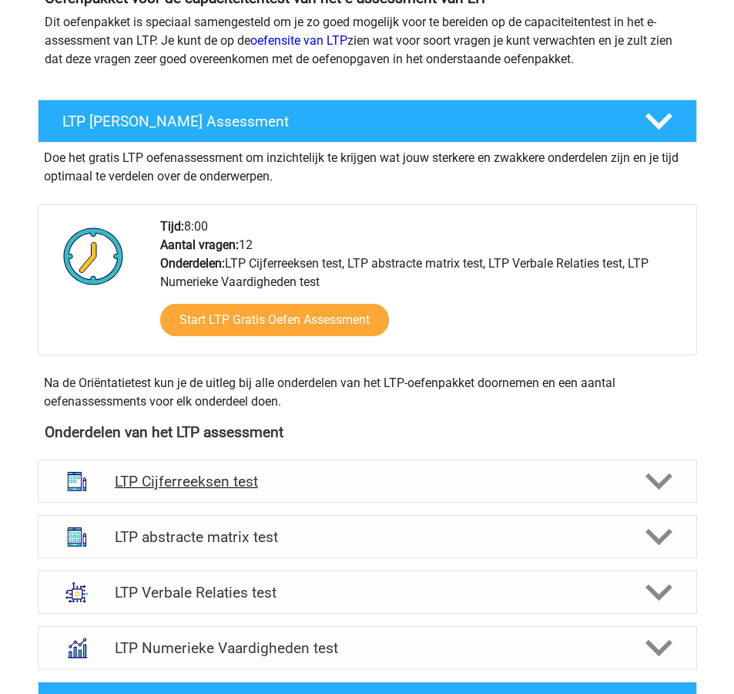
click at [664, 479] on polygon at bounding box center [659, 481] width 27 height 17
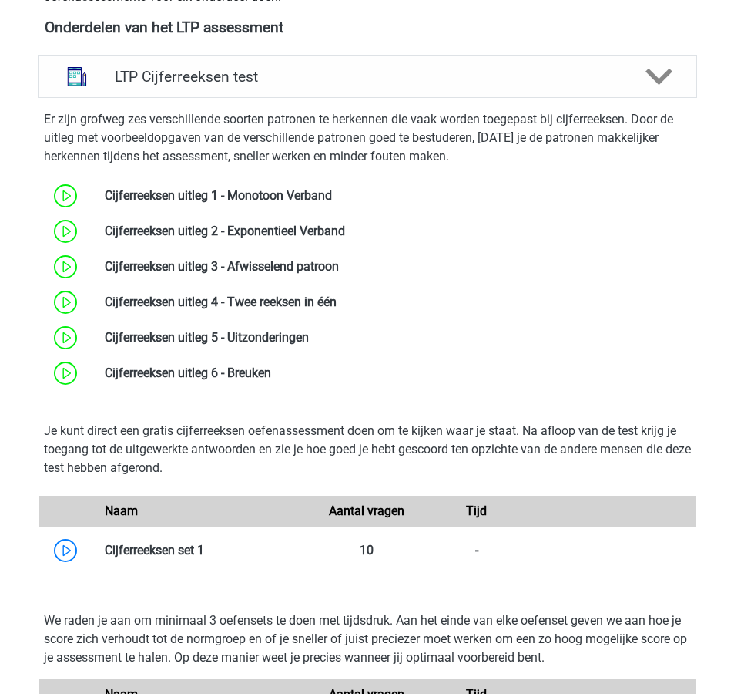
scroll to position [607, 0]
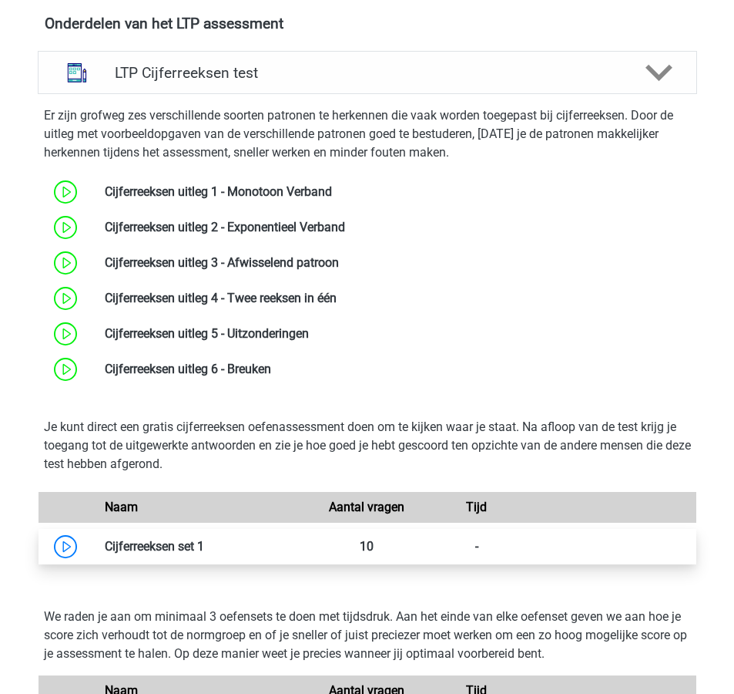
click at [204, 546] on link at bounding box center [204, 546] width 0 height 15
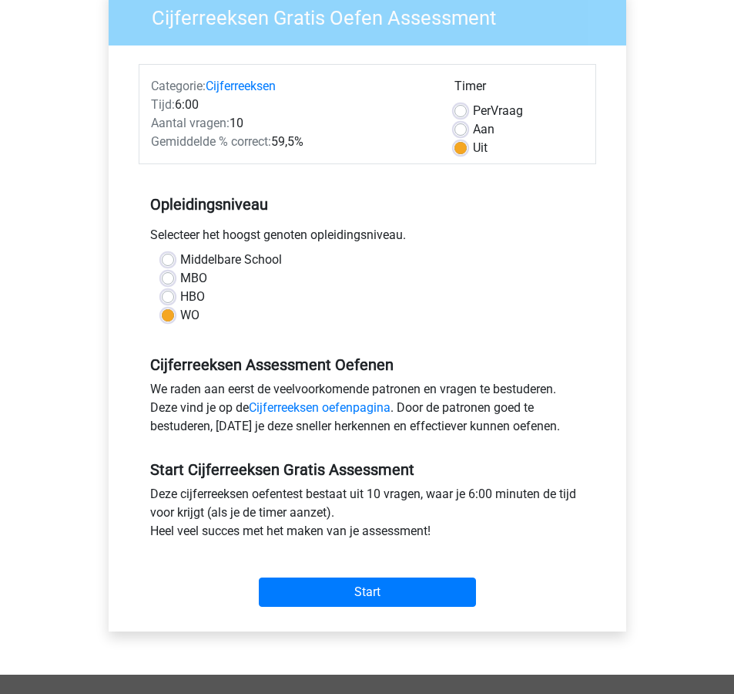
scroll to position [129, 0]
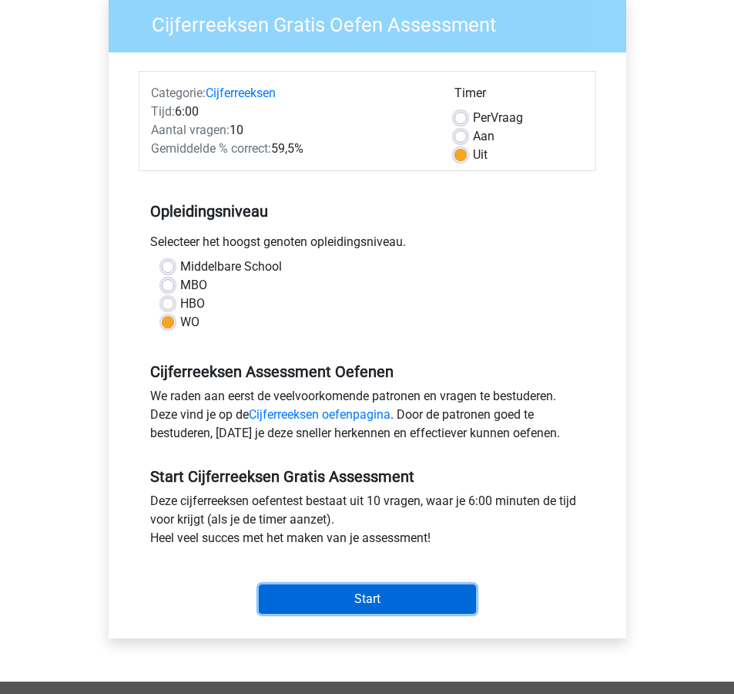
click at [342, 592] on input "Start" at bounding box center [367, 598] width 217 height 29
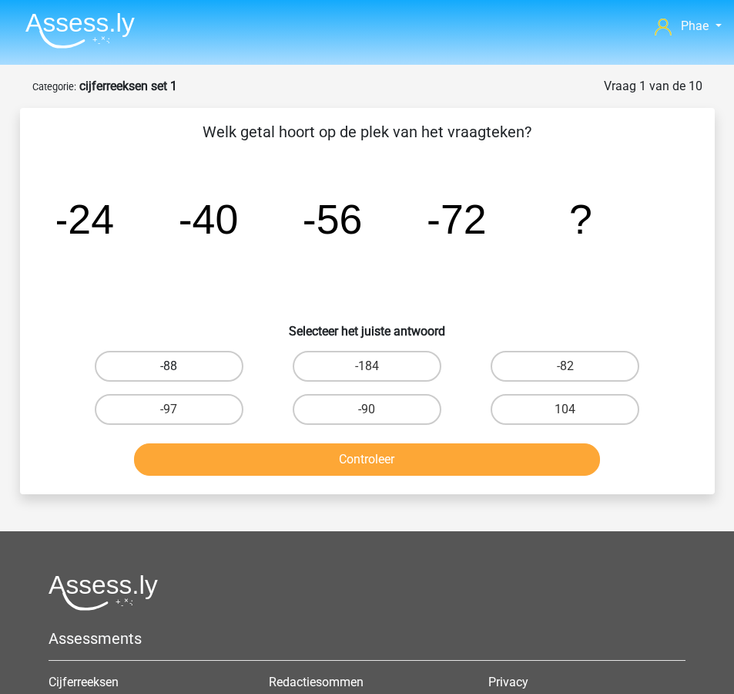
click at [217, 358] on label "-88" at bounding box center [169, 366] width 149 height 31
click at [179, 366] on input "-88" at bounding box center [174, 371] width 10 height 10
radio input "true"
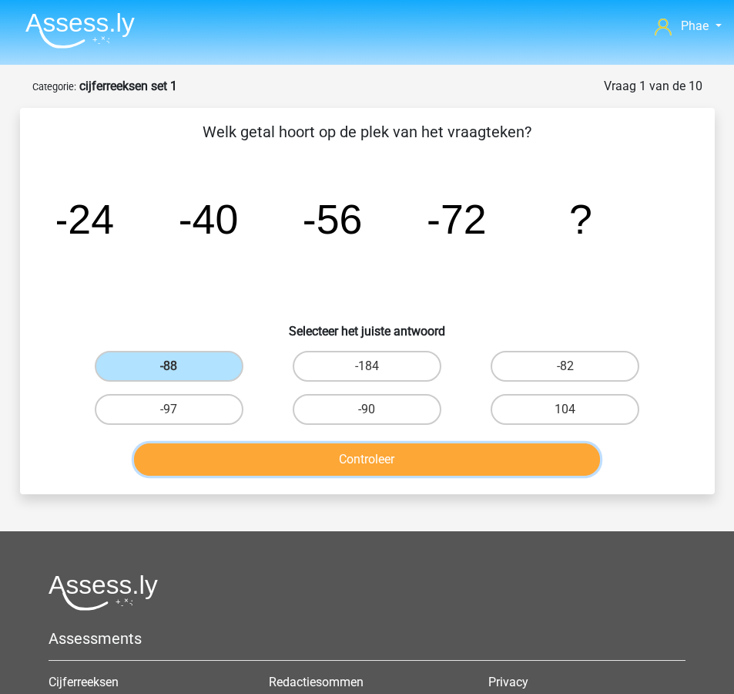
click at [383, 463] on button "Controleer" at bounding box center [367, 459] width 466 height 32
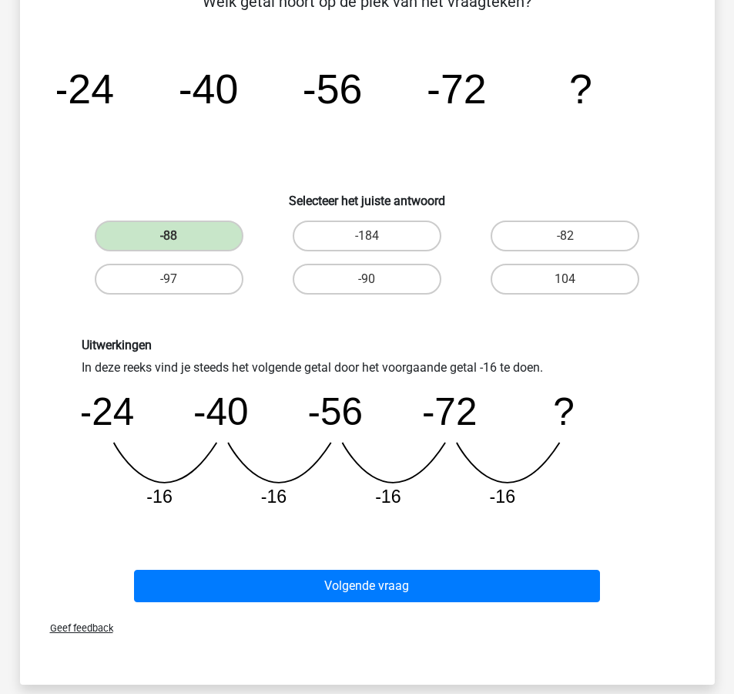
scroll to position [170, 0]
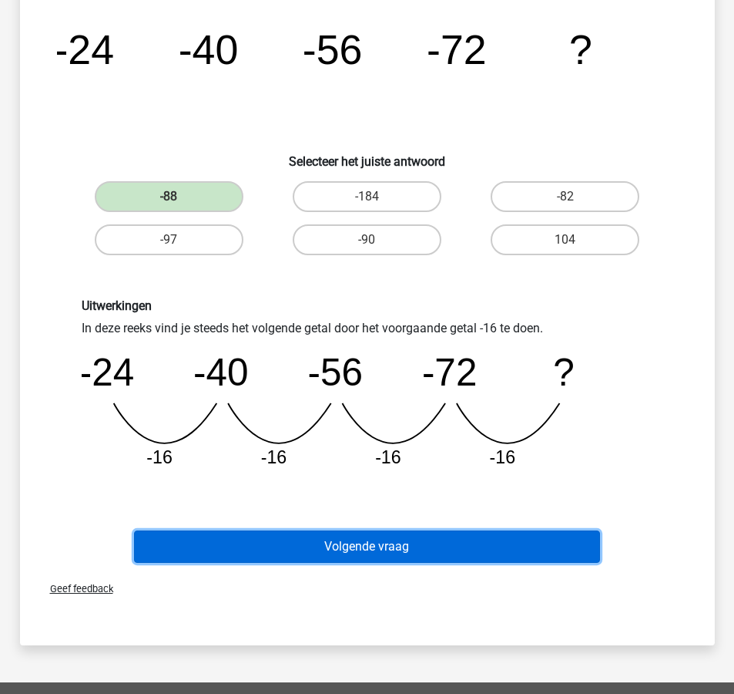
click at [358, 553] on button "Volgende vraag" at bounding box center [367, 546] width 466 height 32
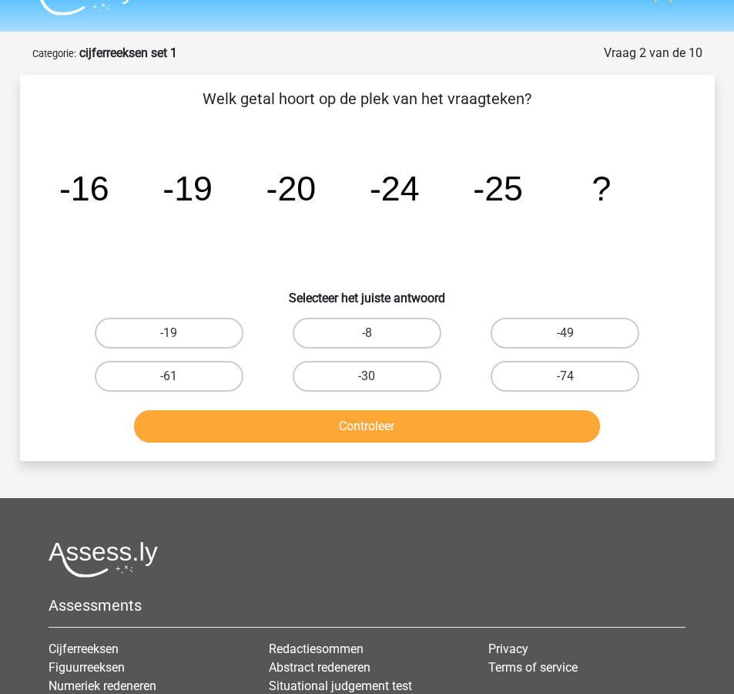
scroll to position [22, 0]
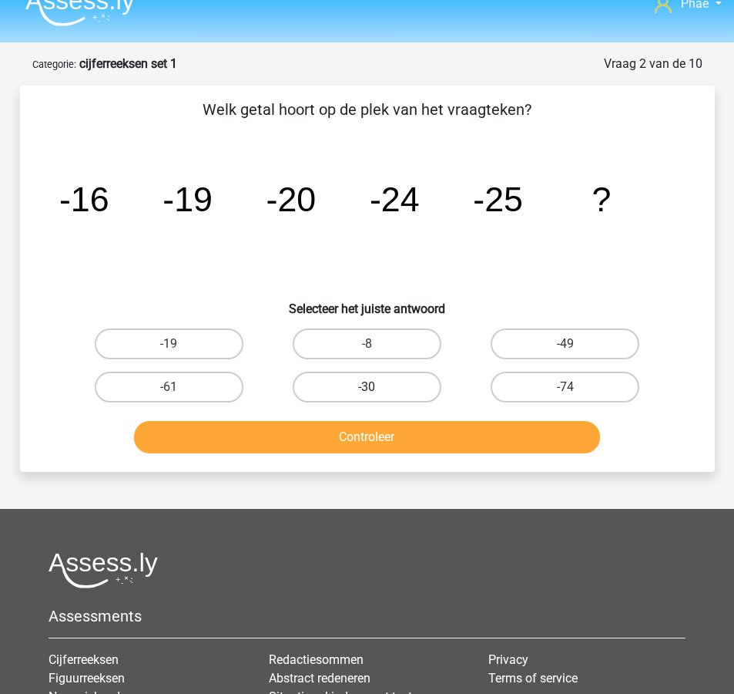
click at [348, 382] on label "-30" at bounding box center [367, 386] width 149 height 31
click at [367, 387] on input "-30" at bounding box center [372, 392] width 10 height 10
radio input "true"
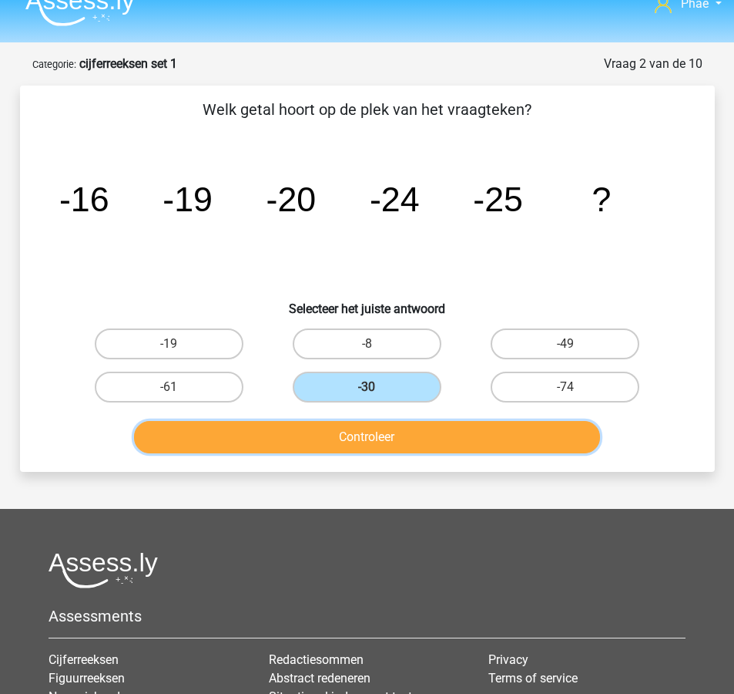
click at [360, 442] on button "Controleer" at bounding box center [367, 437] width 466 height 32
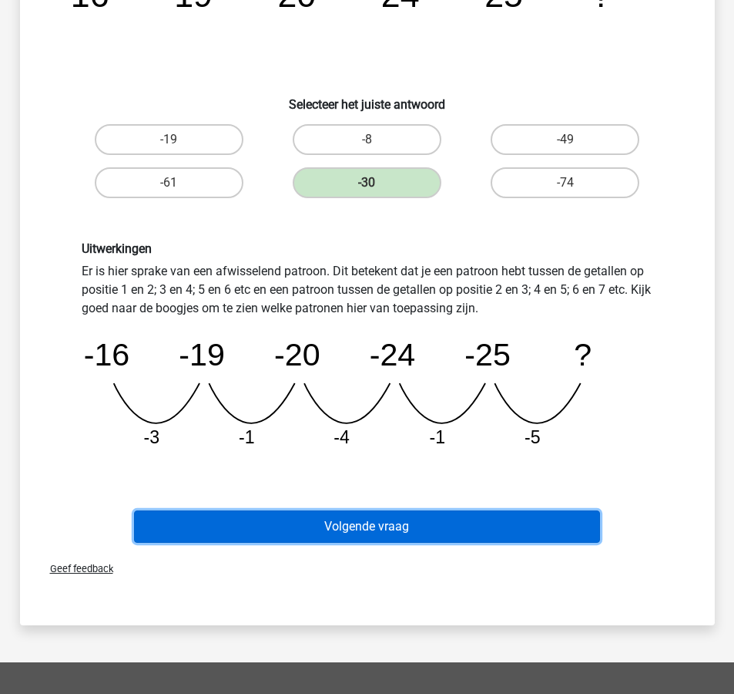
click at [402, 536] on button "Volgende vraag" at bounding box center [367, 526] width 466 height 32
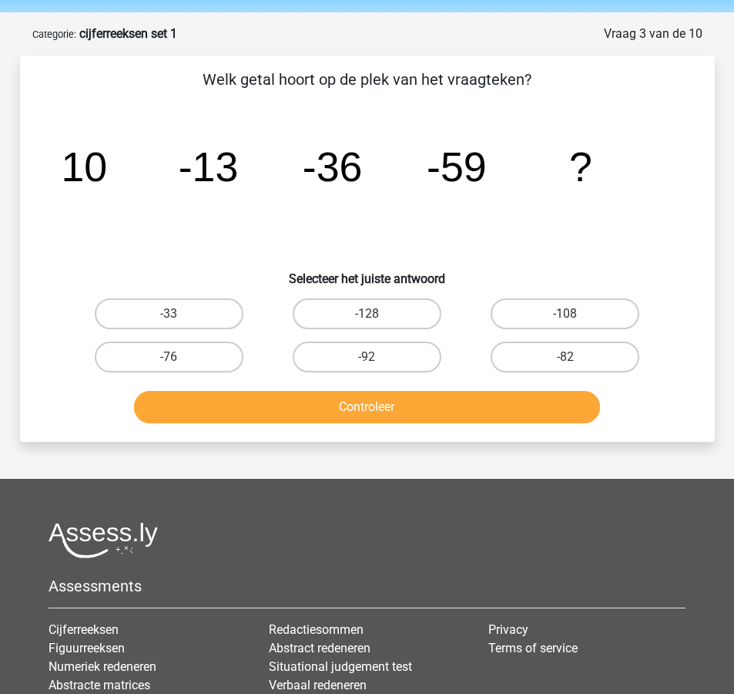
scroll to position [52, 0]
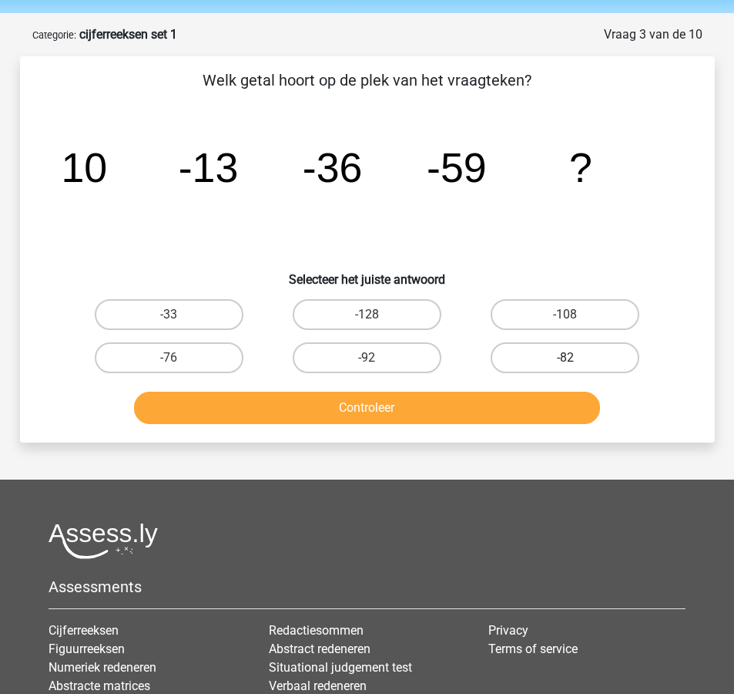
click at [576, 361] on label "-82" at bounding box center [565, 357] width 149 height 31
click at [576, 361] on input "-82" at bounding box center [571, 363] width 10 height 10
radio input "true"
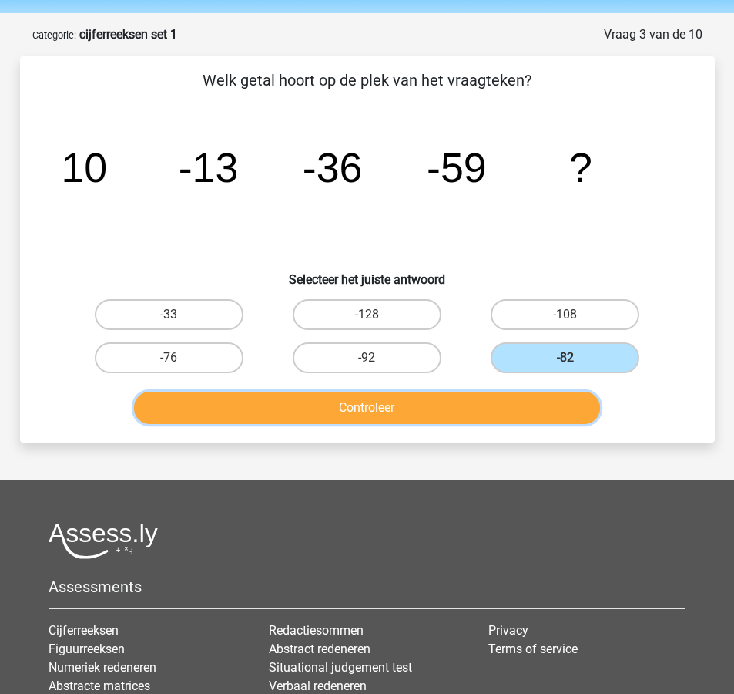
click at [529, 394] on button "Controleer" at bounding box center [367, 408] width 466 height 32
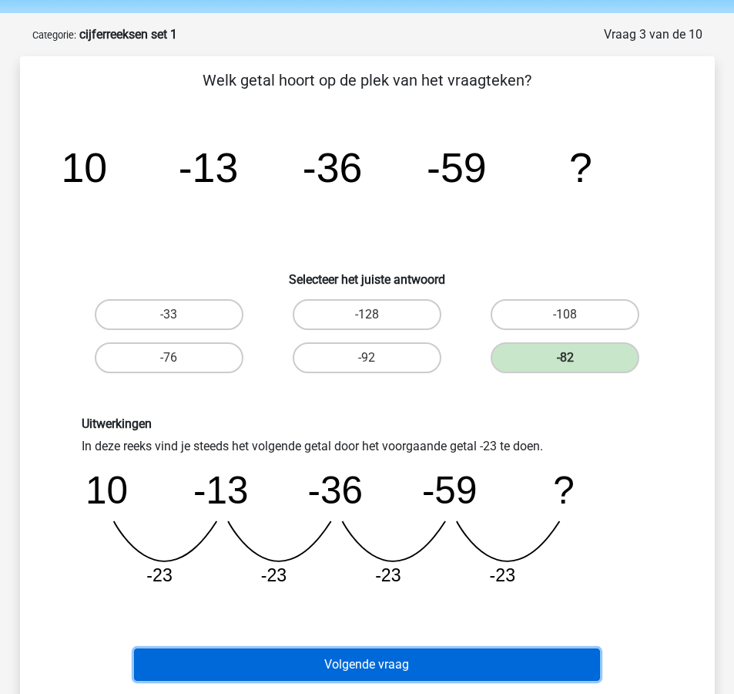
click at [436, 665] on button "Volgende vraag" at bounding box center [367, 664] width 466 height 32
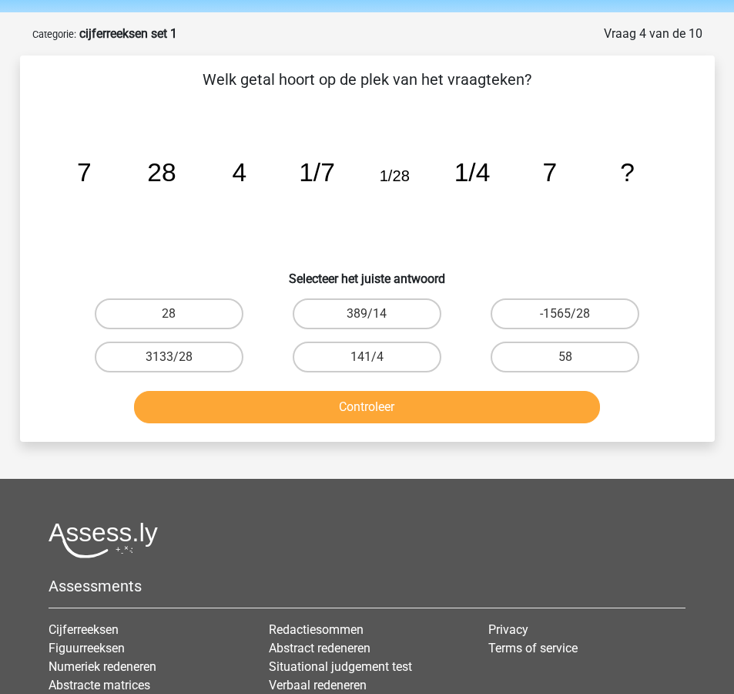
scroll to position [37, 0]
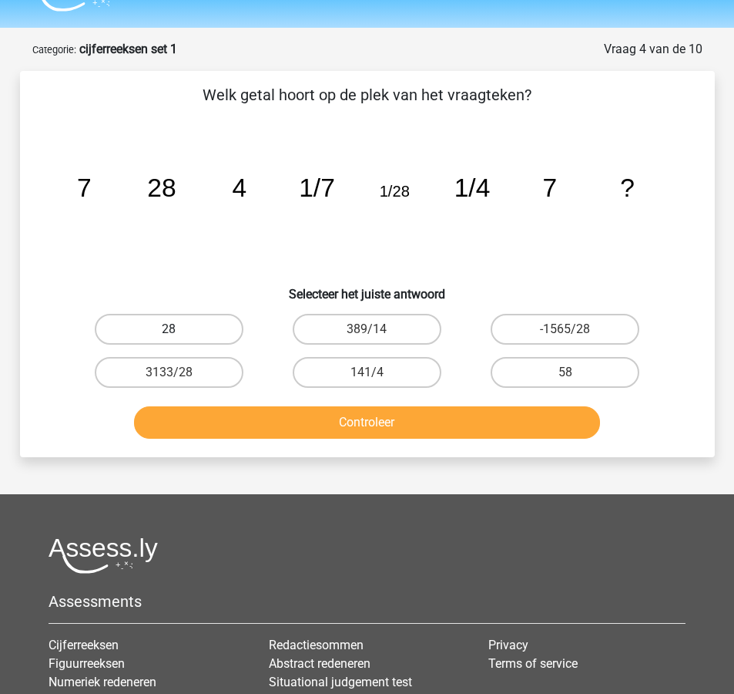
click at [170, 321] on label "28" at bounding box center [169, 329] width 149 height 31
click at [170, 329] on input "28" at bounding box center [174, 334] width 10 height 10
radio input "true"
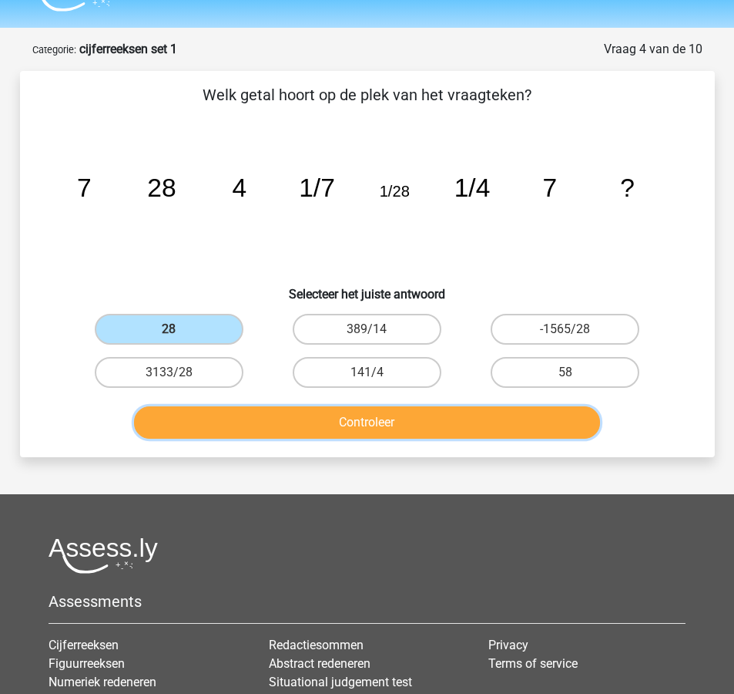
click at [371, 418] on button "Controleer" at bounding box center [367, 422] width 466 height 32
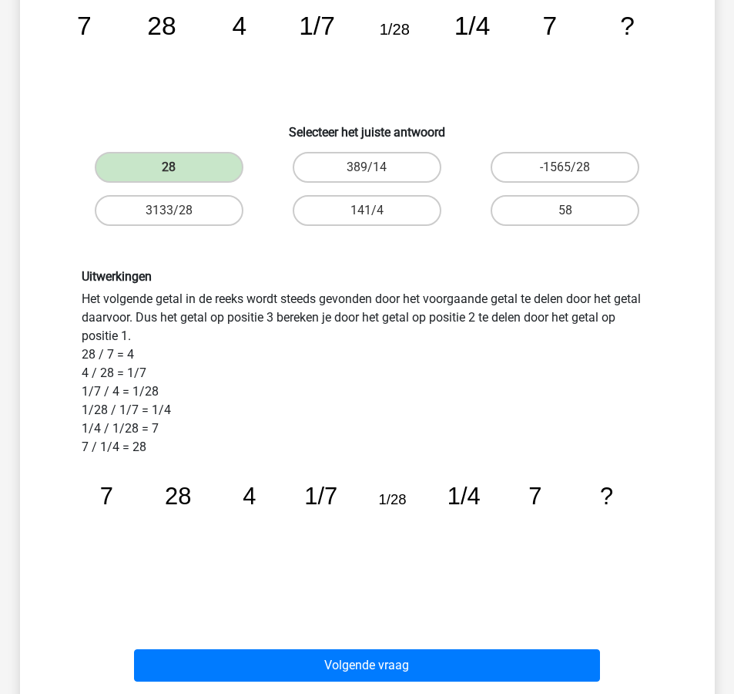
scroll to position [200, 0]
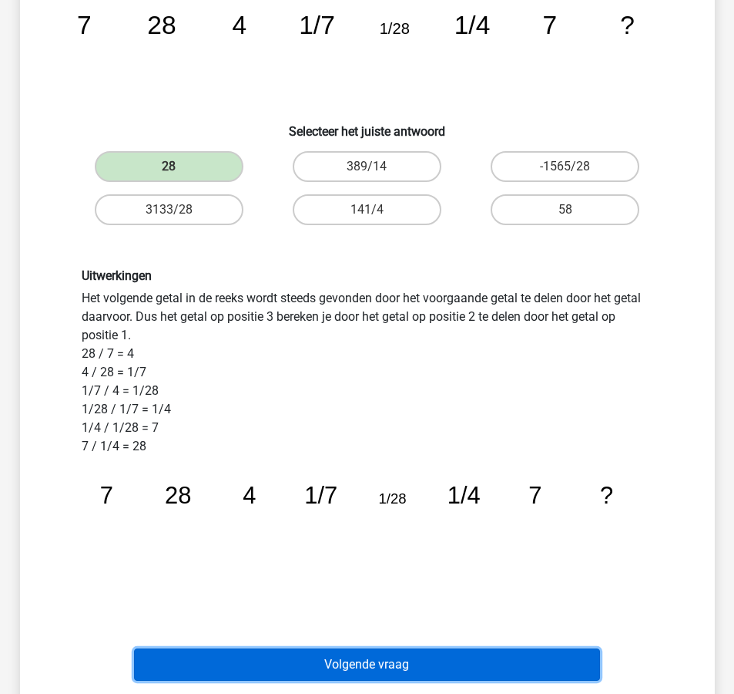
click at [395, 657] on button "Volgende vraag" at bounding box center [367, 664] width 466 height 32
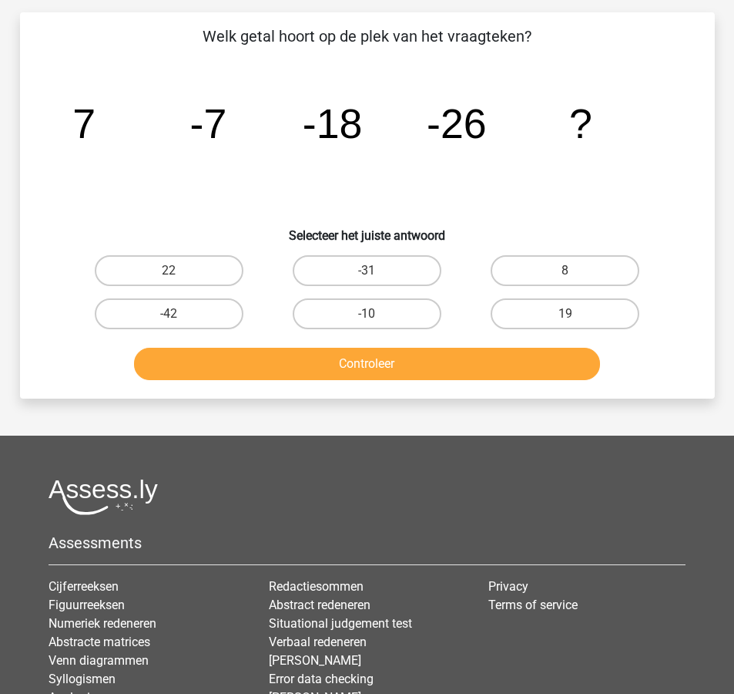
scroll to position [77, 0]
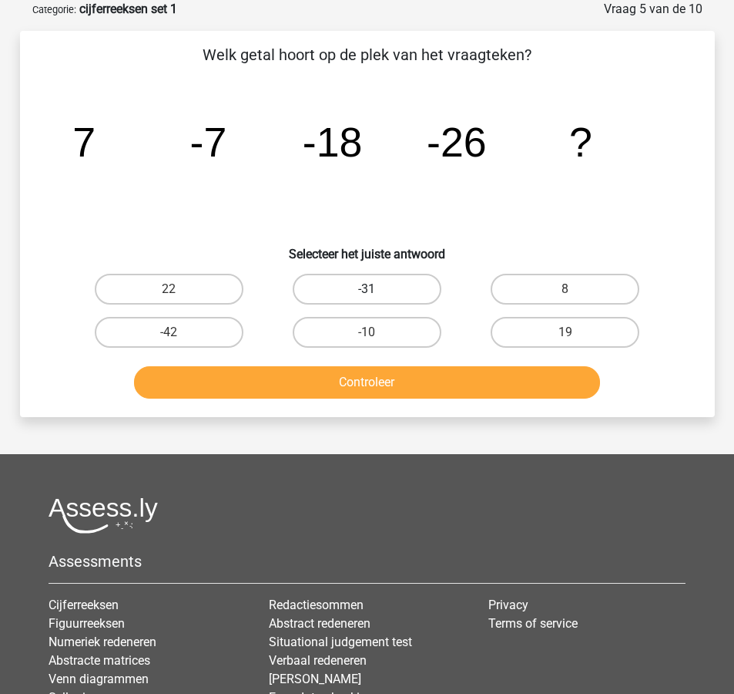
click at [378, 288] on label "-31" at bounding box center [367, 289] width 149 height 31
click at [377, 289] on input "-31" at bounding box center [372, 294] width 10 height 10
radio input "true"
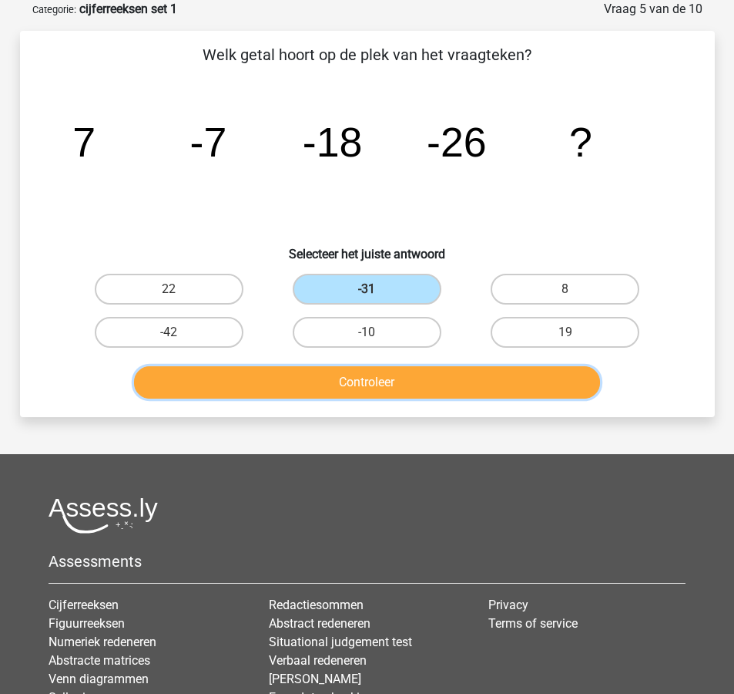
click at [415, 378] on button "Controleer" at bounding box center [367, 382] width 466 height 32
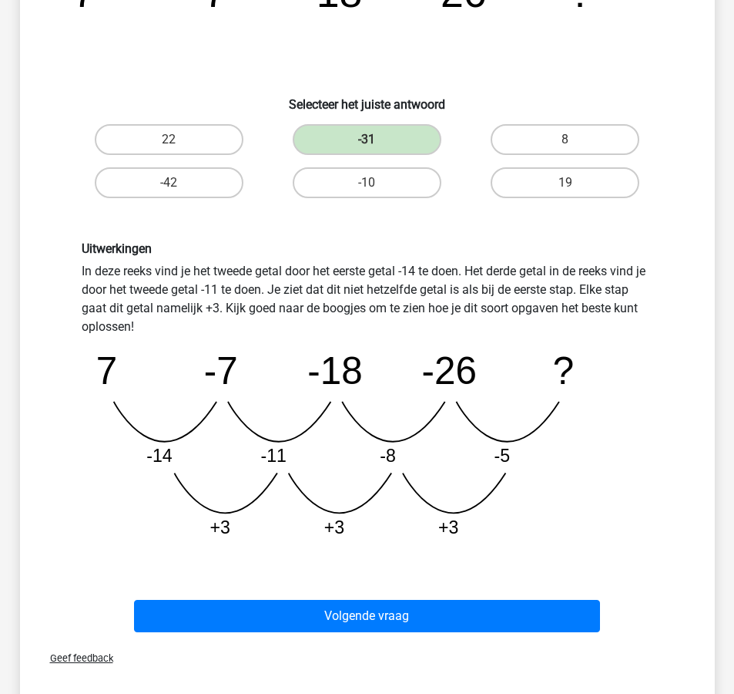
scroll to position [232, 0]
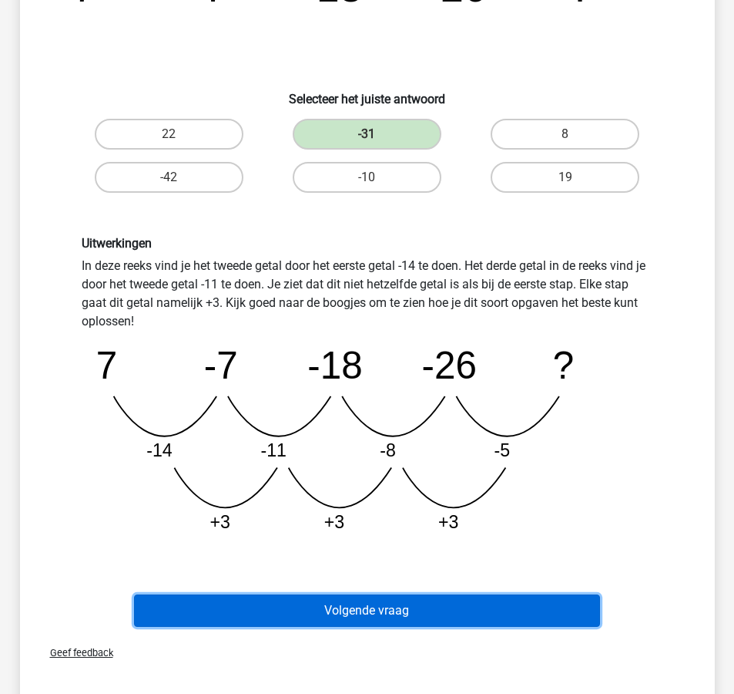
click at [448, 610] on button "Volgende vraag" at bounding box center [367, 610] width 466 height 32
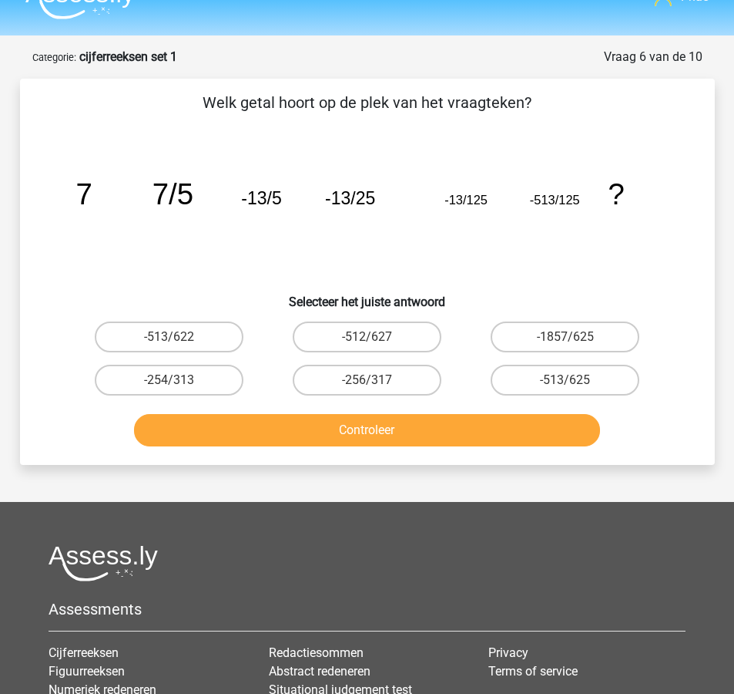
scroll to position [29, 0]
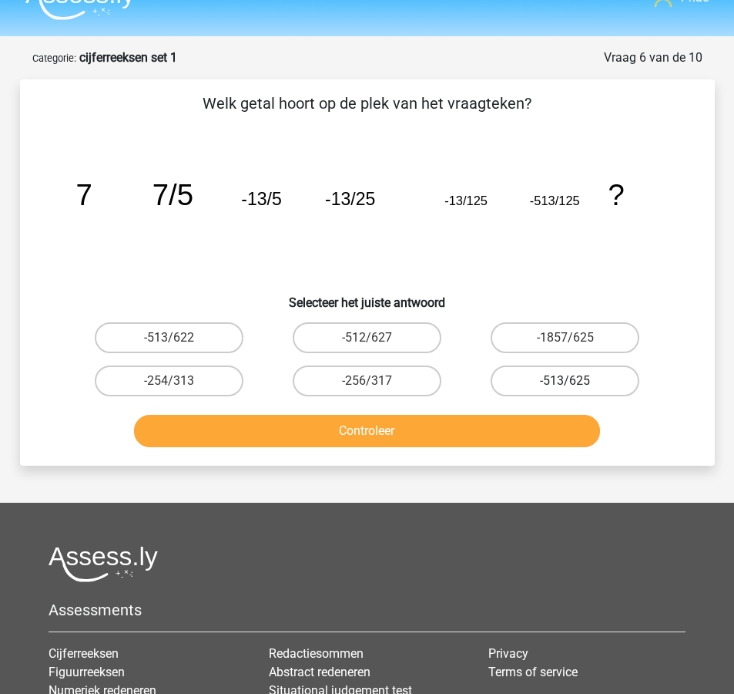
click at [598, 385] on label "-513/625" at bounding box center [565, 380] width 149 height 31
click at [576, 385] on input "-513/625" at bounding box center [571, 386] width 10 height 10
radio input "true"
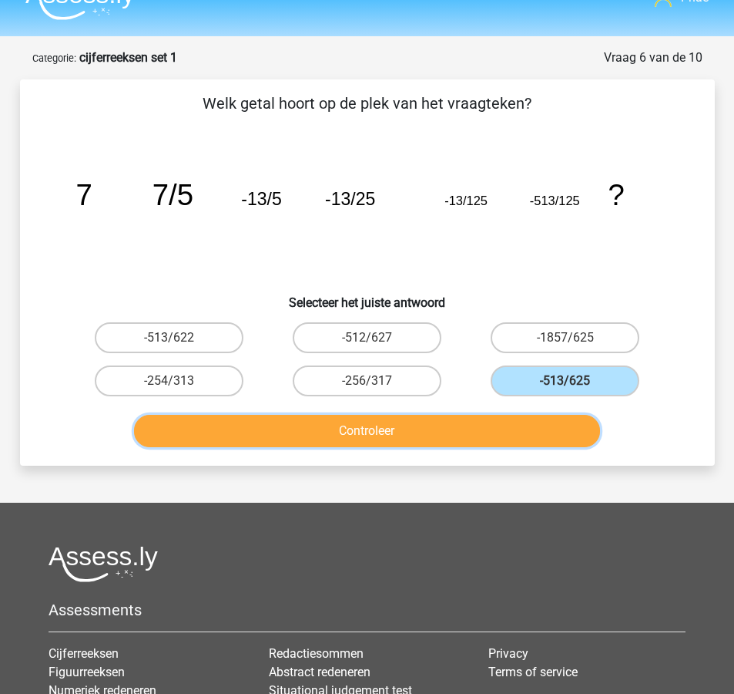
click at [543, 418] on button "Controleer" at bounding box center [367, 431] width 466 height 32
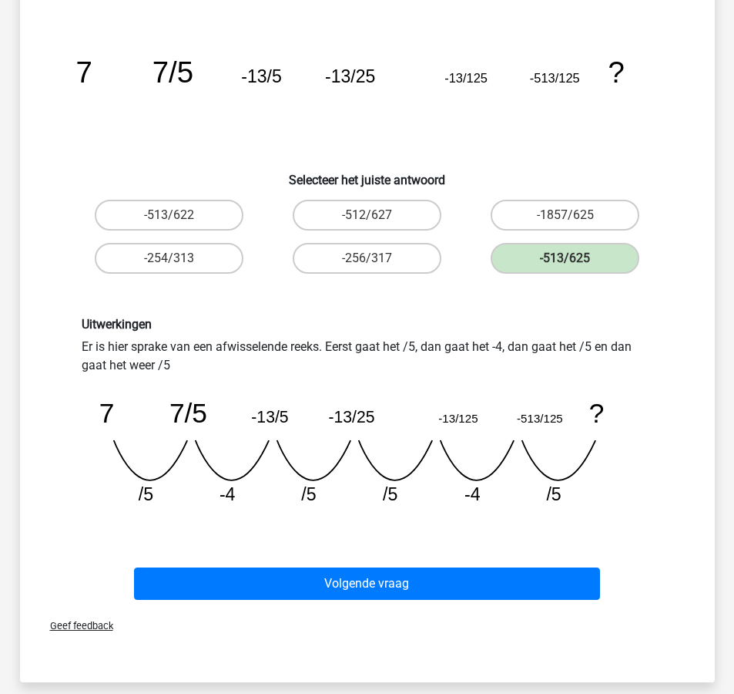
scroll to position [160, 0]
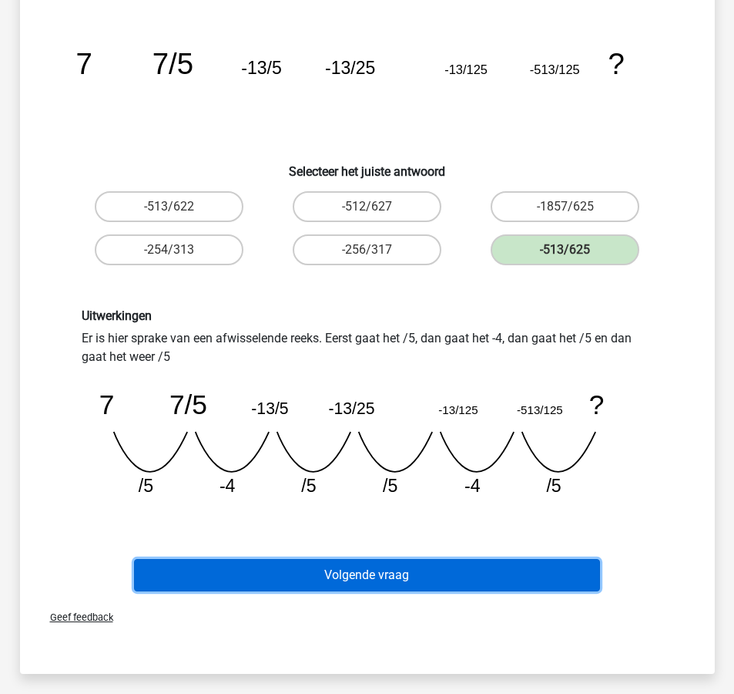
click at [452, 577] on button "Volgende vraag" at bounding box center [367, 575] width 466 height 32
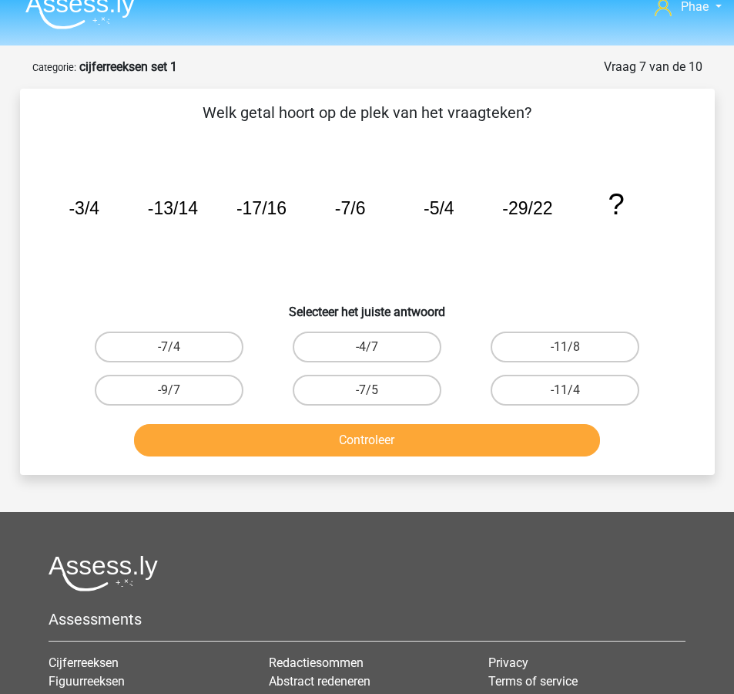
scroll to position [20, 0]
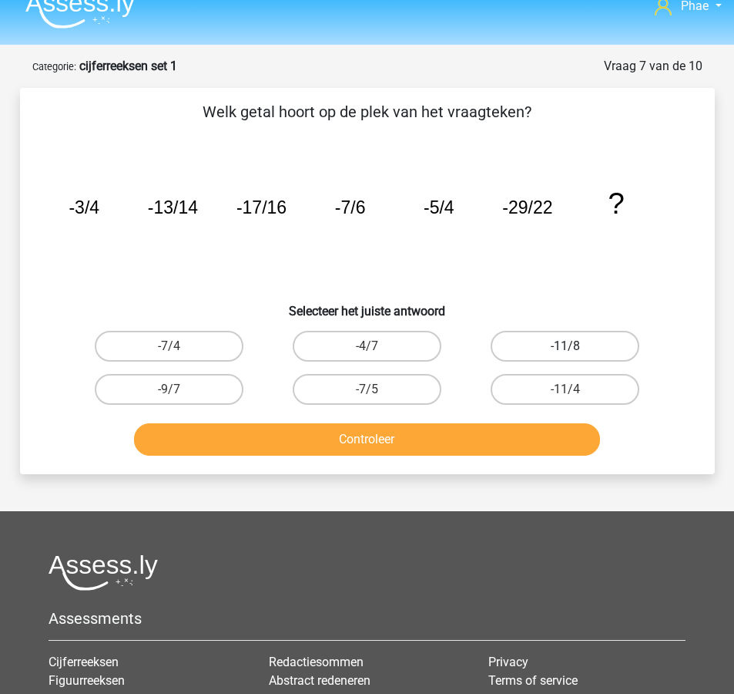
click at [553, 332] on label "-11/8" at bounding box center [565, 346] width 149 height 31
click at [566, 346] on input "-11/8" at bounding box center [571, 351] width 10 height 10
radio input "true"
click at [560, 419] on div "Controleer" at bounding box center [368, 436] width 646 height 51
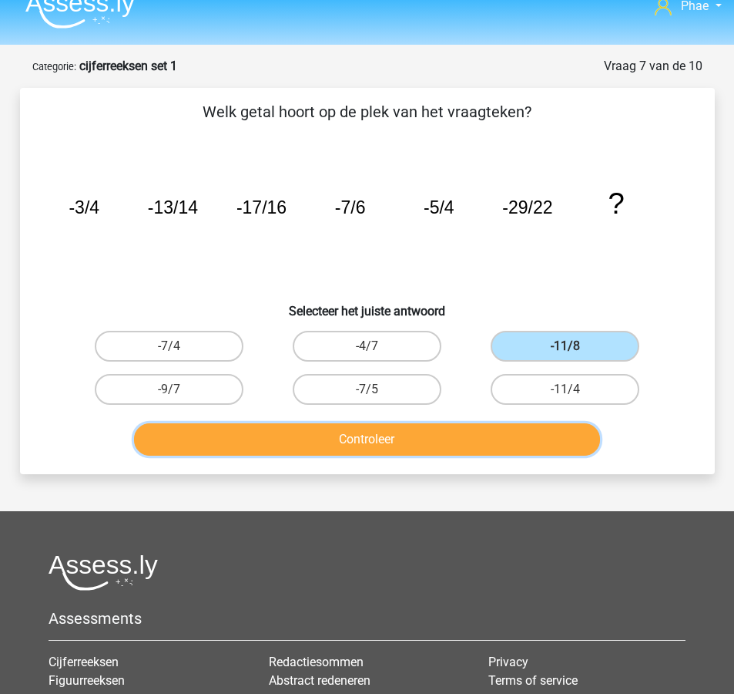
click at [562, 433] on button "Controleer" at bounding box center [367, 439] width 466 height 32
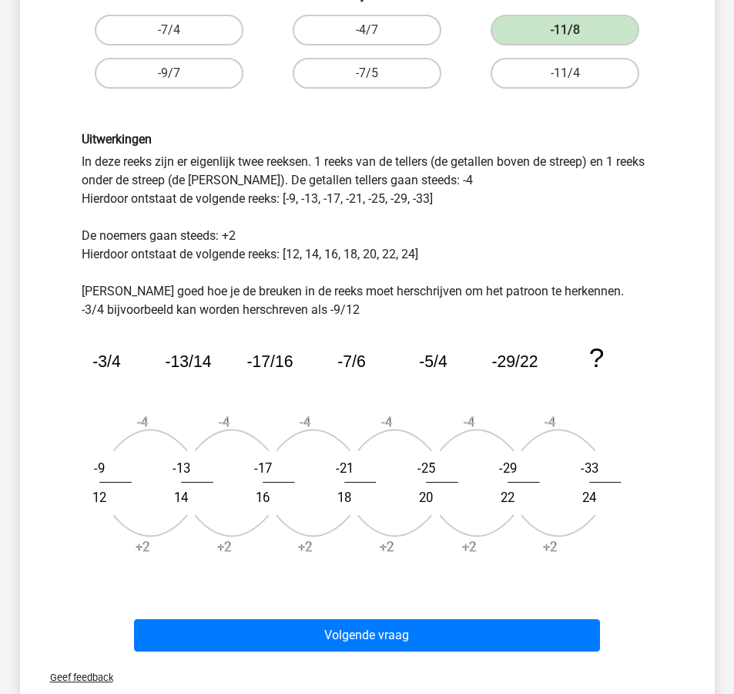
scroll to position [358, 0]
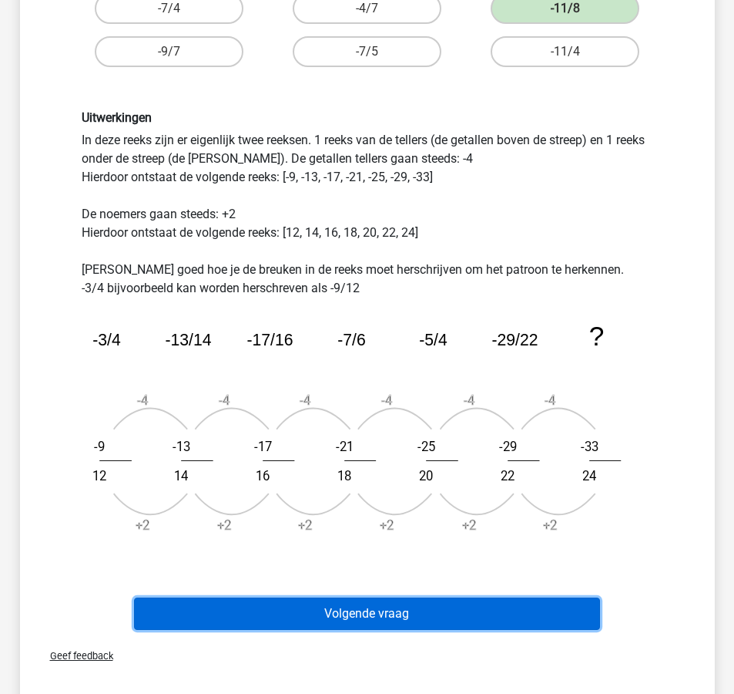
click at [497, 613] on button "Volgende vraag" at bounding box center [367, 613] width 466 height 32
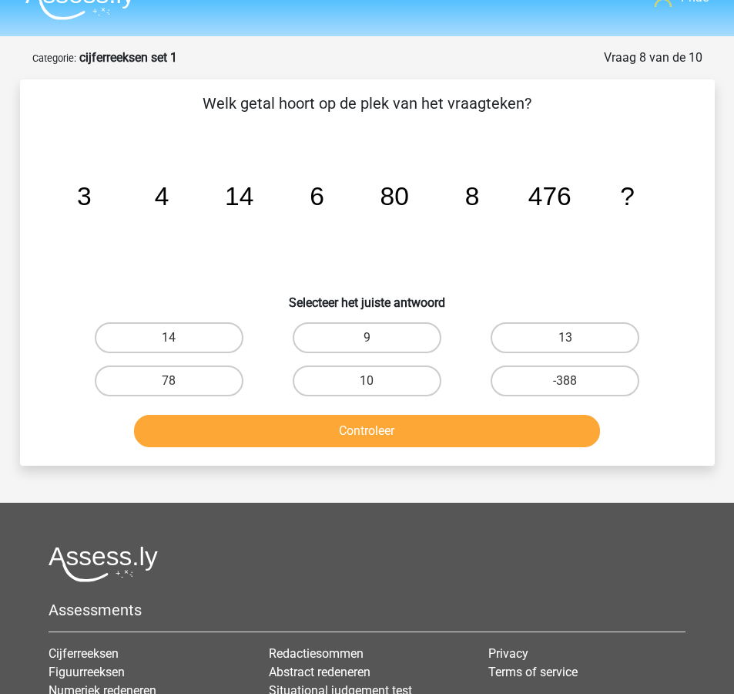
scroll to position [26, 0]
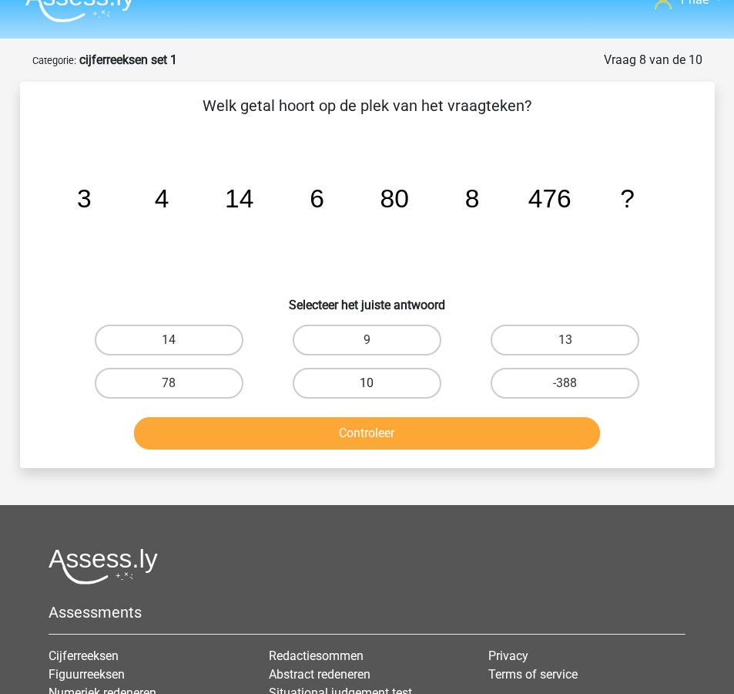
click at [337, 393] on label "10" at bounding box center [367, 383] width 149 height 31
click at [367, 393] on input "10" at bounding box center [372, 388] width 10 height 10
radio input "true"
click at [337, 462] on div "Welk getal hoort op de plek van het vraagteken? image/svg+xml 3 4 14 6 80 8 476…" at bounding box center [367, 275] width 695 height 386
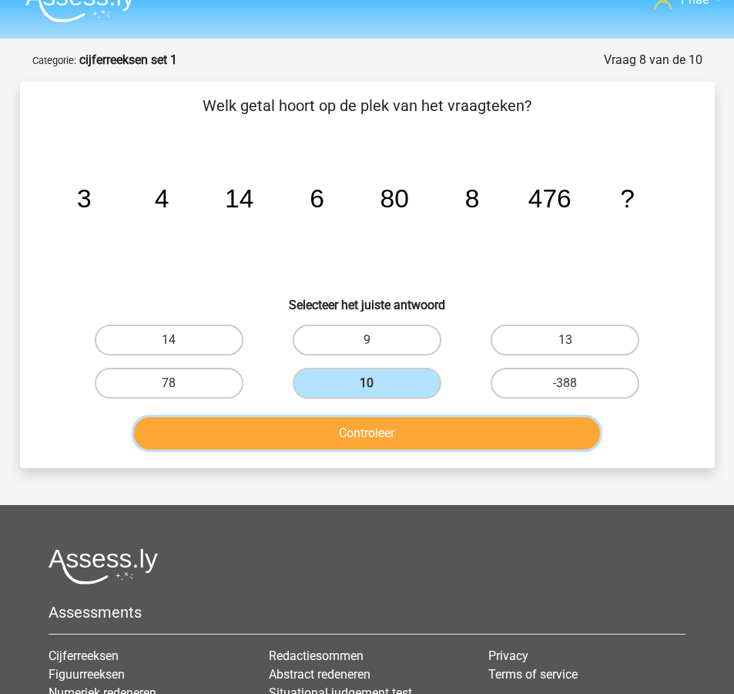
click at [339, 441] on button "Controleer" at bounding box center [367, 433] width 466 height 32
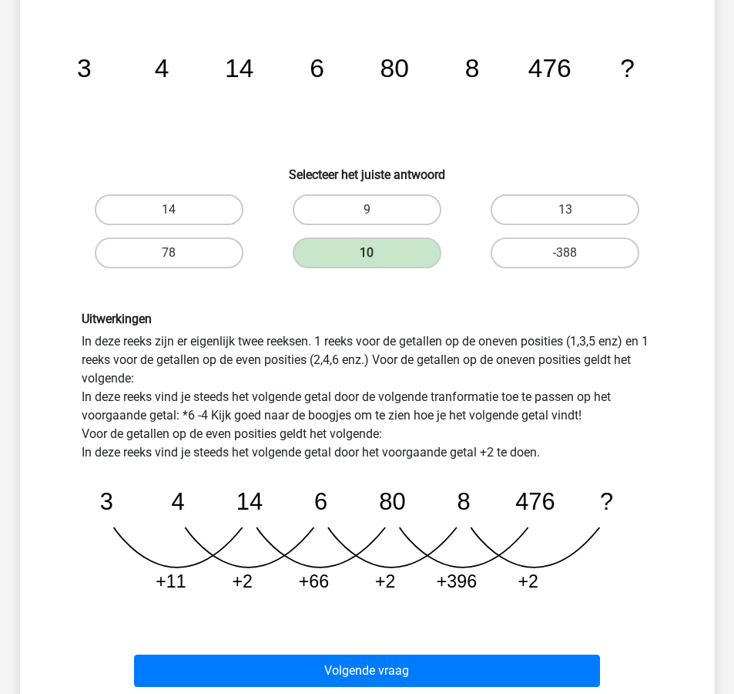
scroll to position [147, 0]
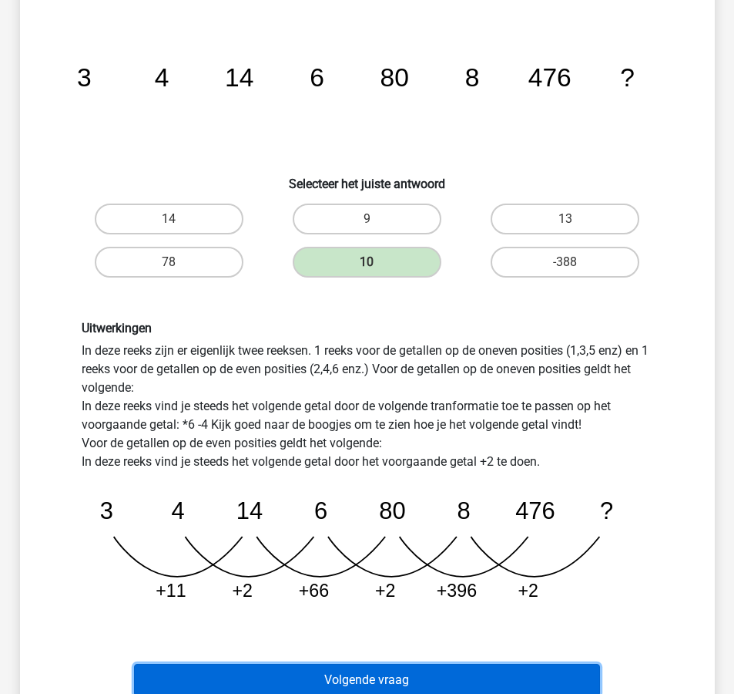
click at [416, 667] on button "Volgende vraag" at bounding box center [367, 680] width 466 height 32
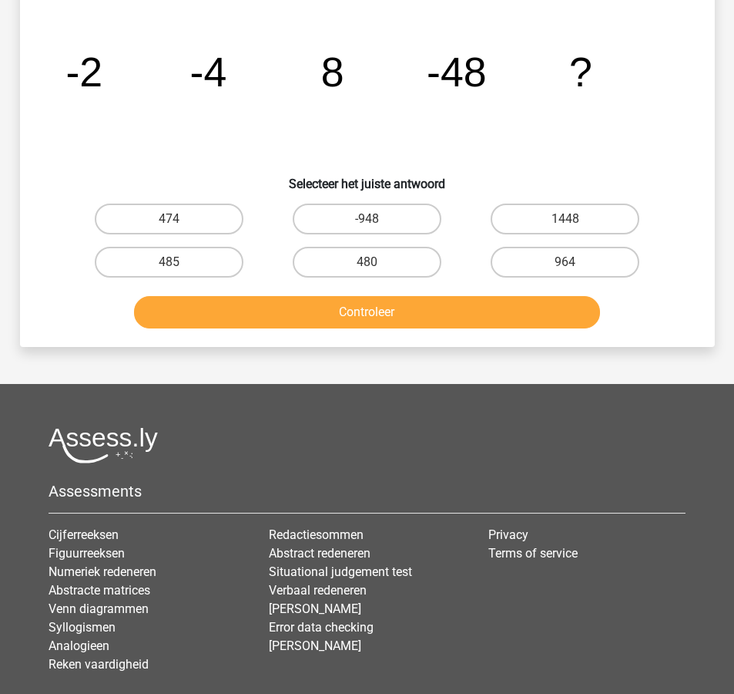
scroll to position [77, 0]
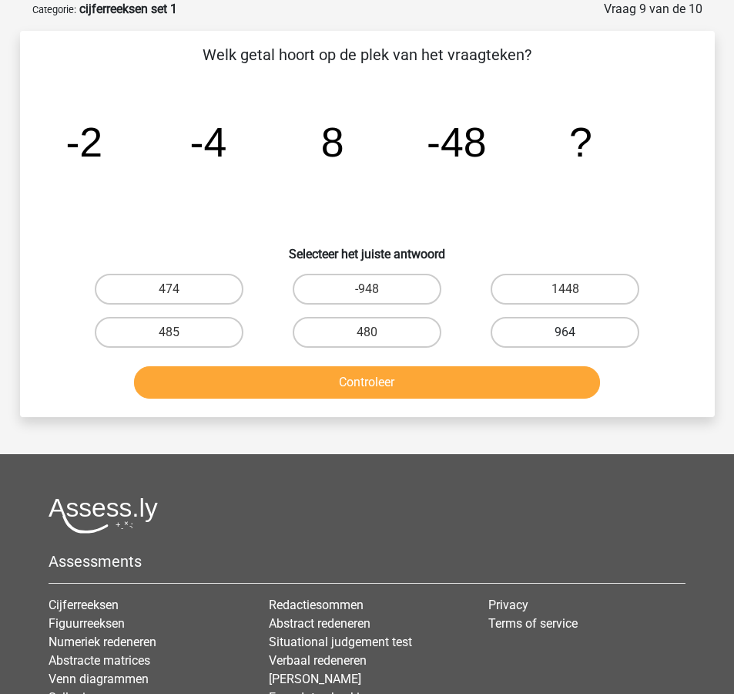
click at [593, 344] on label "964" at bounding box center [565, 332] width 149 height 31
click at [576, 342] on input "964" at bounding box center [571, 337] width 10 height 10
radio input "true"
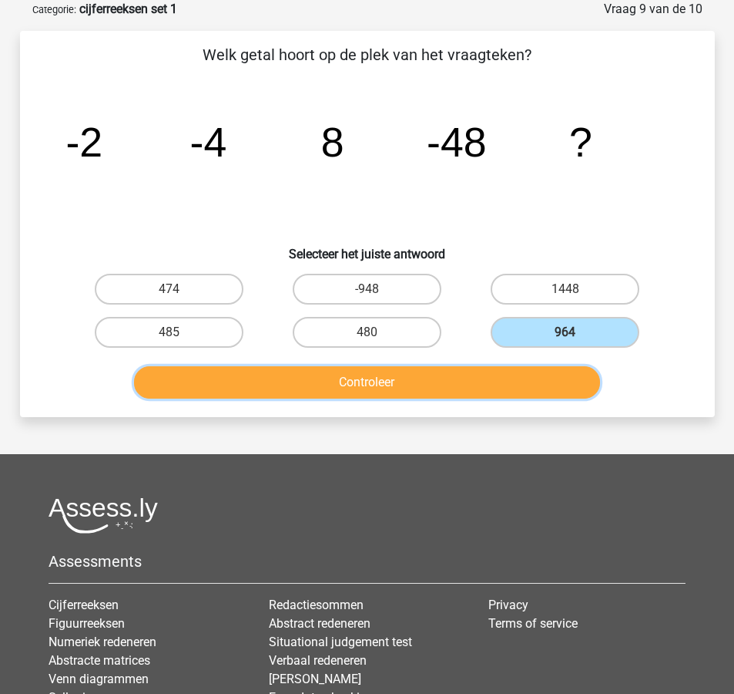
click at [543, 377] on button "Controleer" at bounding box center [367, 382] width 466 height 32
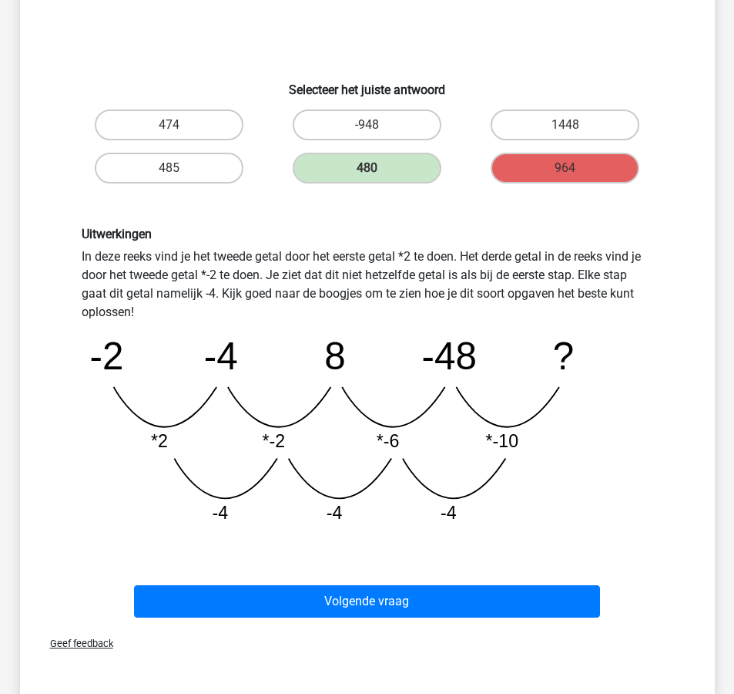
scroll to position [244, 0]
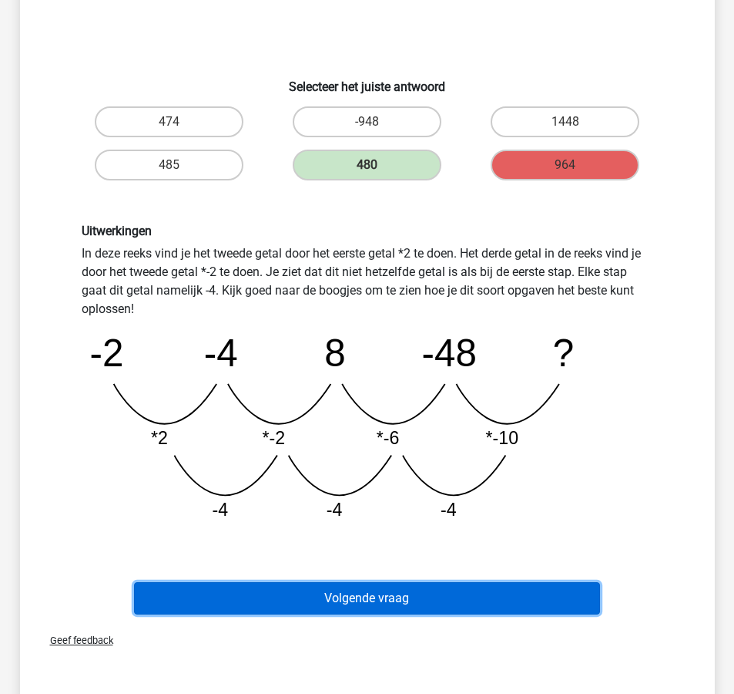
click at [434, 587] on button "Volgende vraag" at bounding box center [367, 598] width 466 height 32
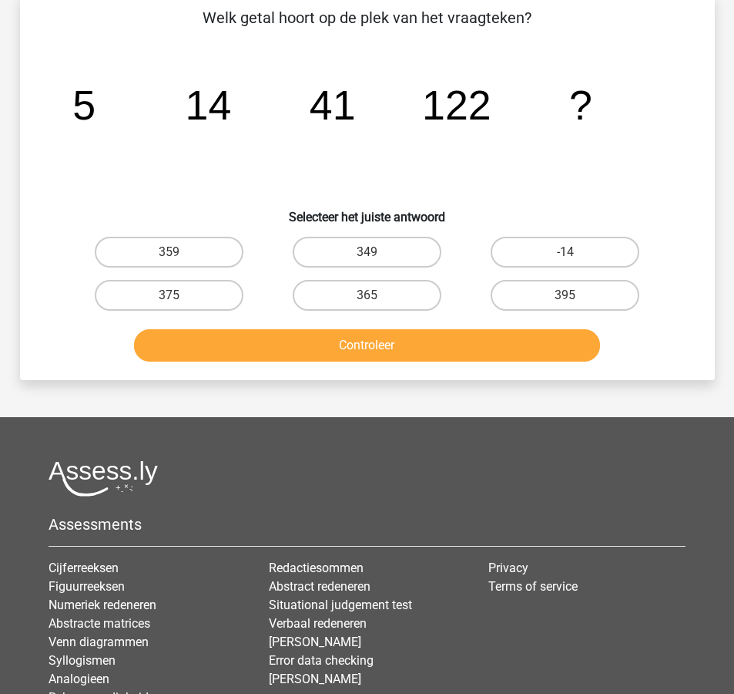
scroll to position [77, 0]
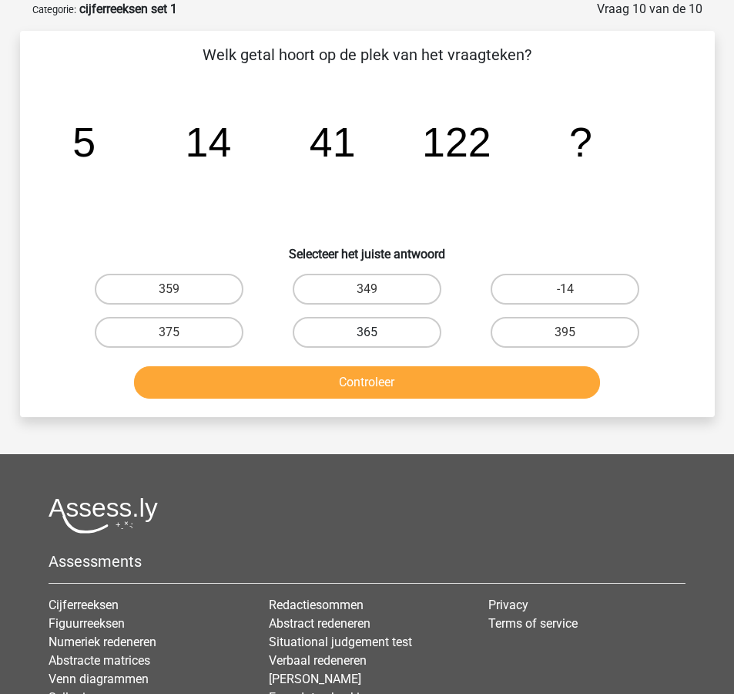
click at [397, 329] on label "365" at bounding box center [367, 332] width 149 height 31
click at [377, 332] on input "365" at bounding box center [372, 337] width 10 height 10
radio input "true"
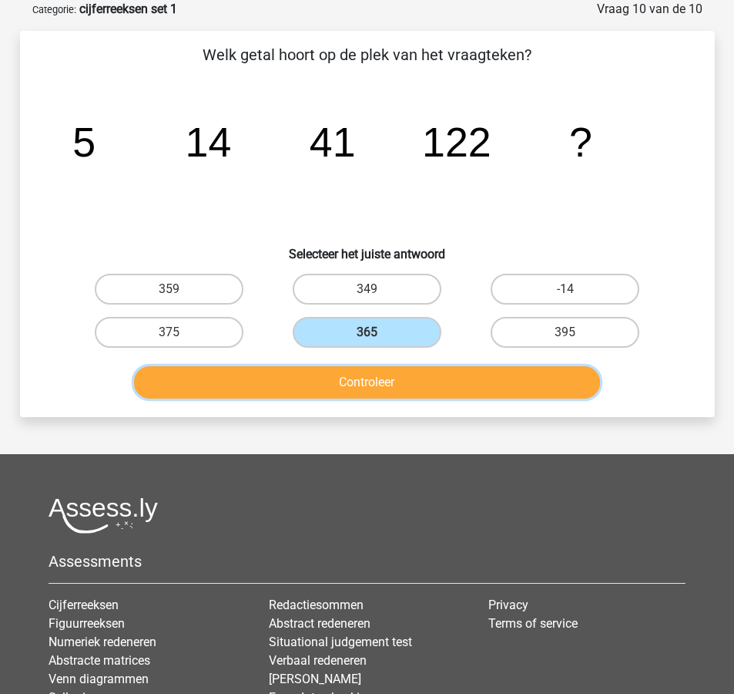
click at [408, 385] on button "Controleer" at bounding box center [367, 382] width 466 height 32
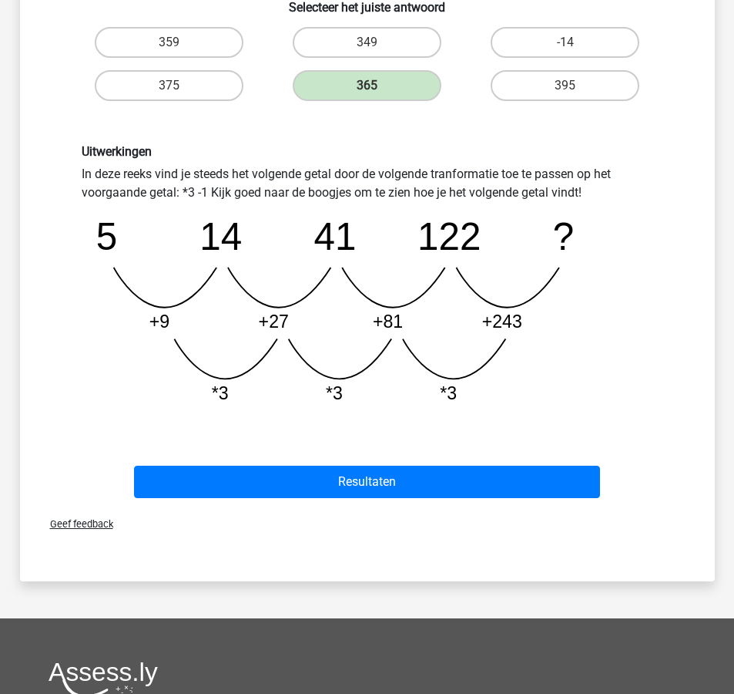
scroll to position [324, 0]
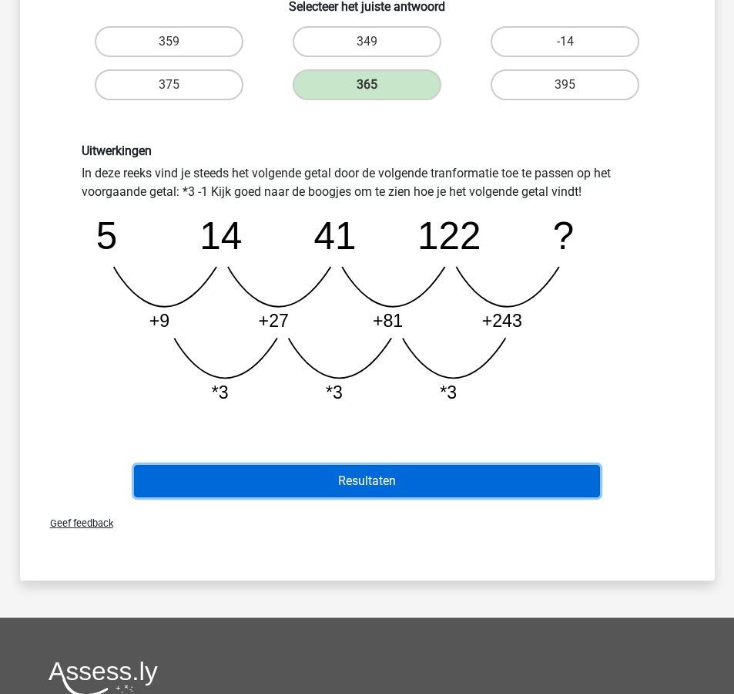
click at [397, 482] on button "Resultaten" at bounding box center [367, 481] width 466 height 32
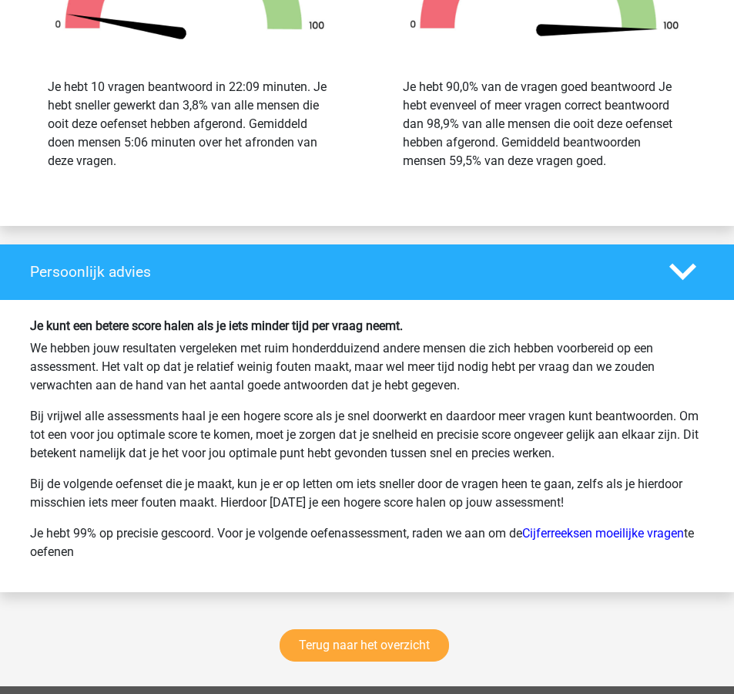
scroll to position [1929, 0]
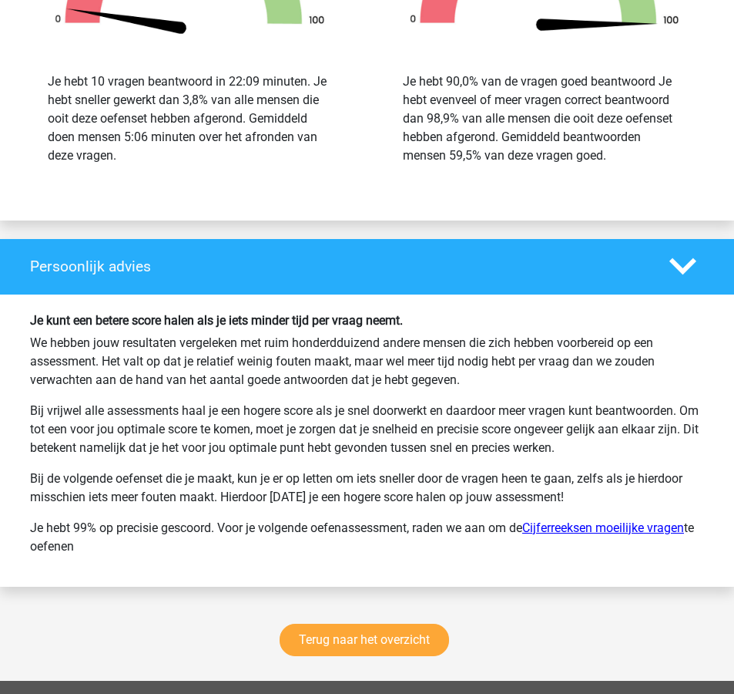
click at [603, 533] on link "Cijferreeksen moeilijke vragen" at bounding box center [604, 527] width 162 height 15
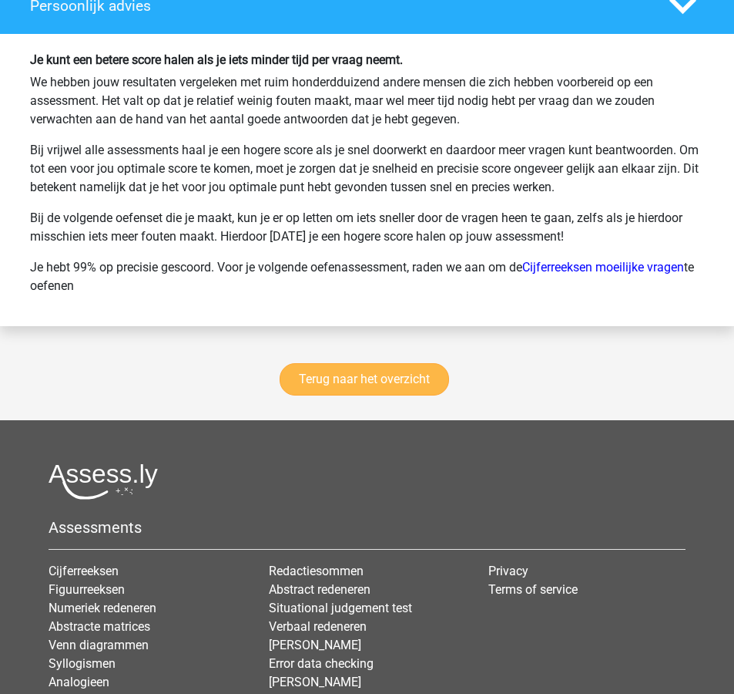
scroll to position [2176, 0]
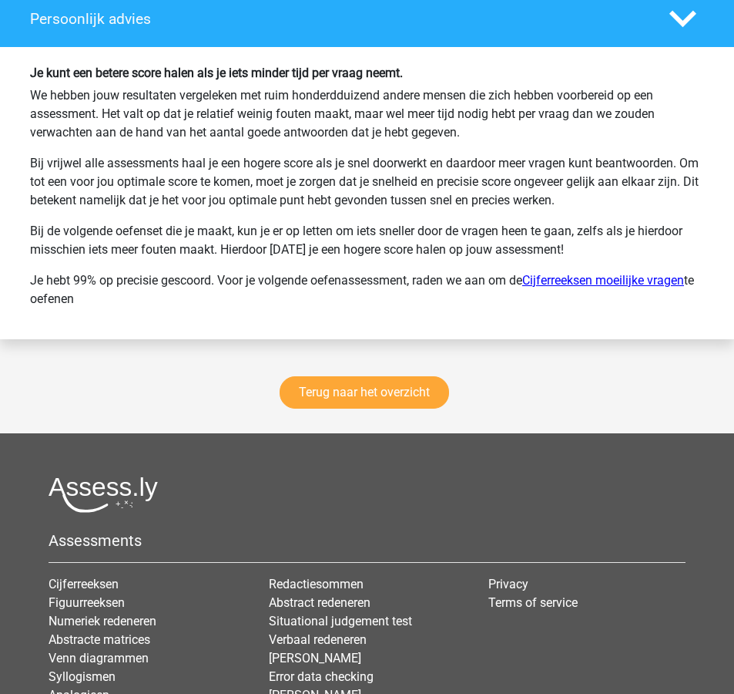
click at [626, 283] on link "Cijferreeksen moeilijke vragen" at bounding box center [604, 280] width 162 height 15
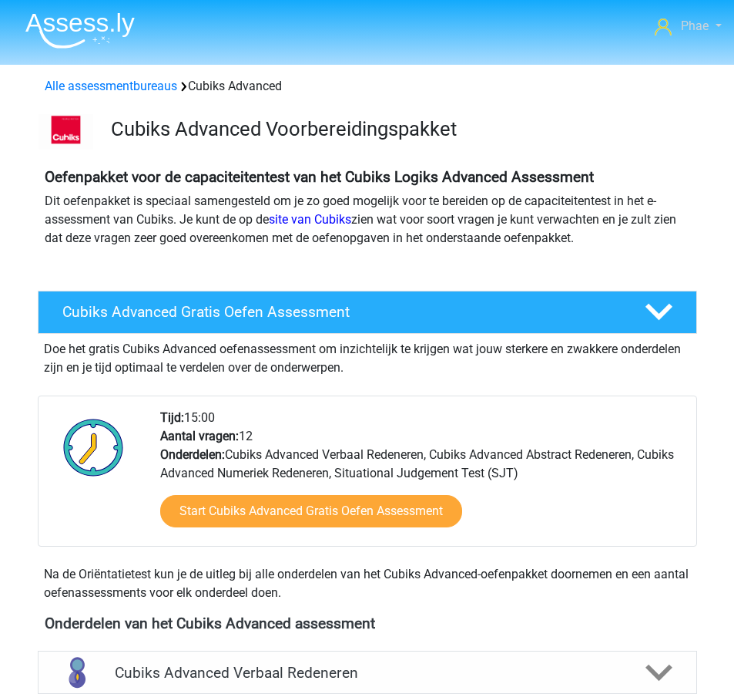
click at [688, 26] on span "Phae" at bounding box center [695, 25] width 28 height 15
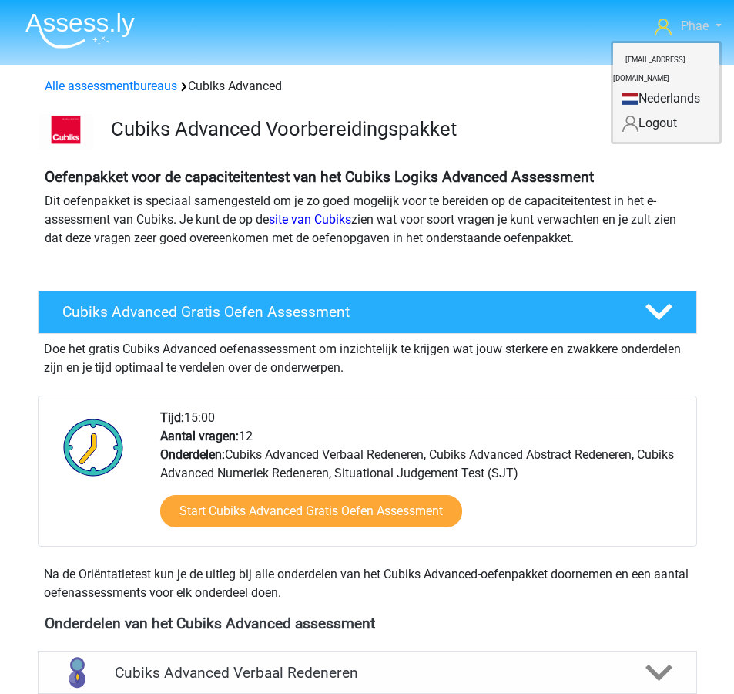
click at [688, 26] on span "Phae" at bounding box center [695, 25] width 28 height 15
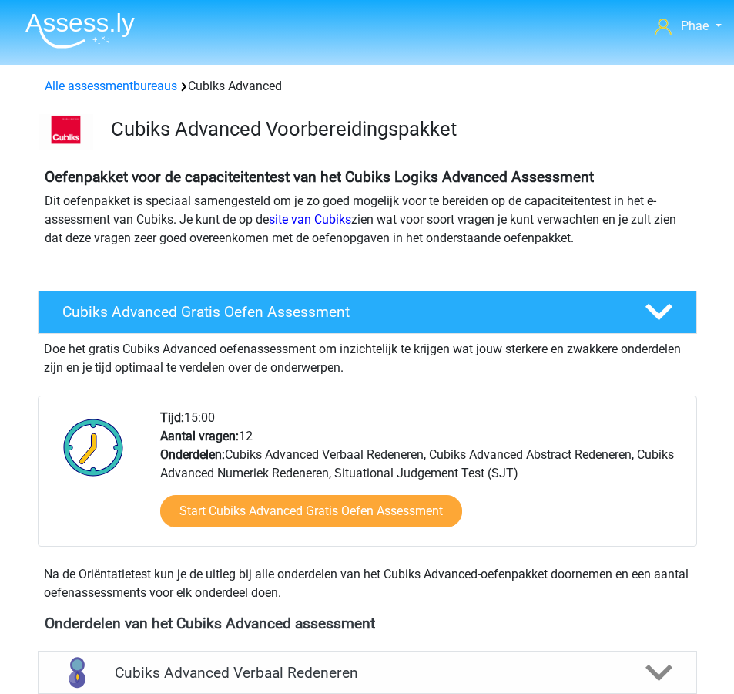
click at [95, 34] on img at bounding box center [79, 30] width 109 height 36
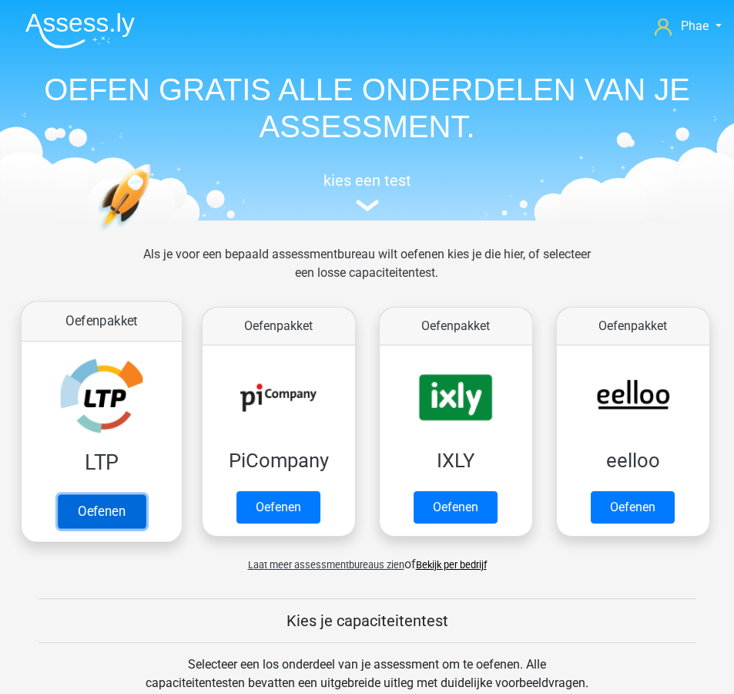
click at [119, 502] on link "Oefenen" at bounding box center [101, 511] width 88 height 34
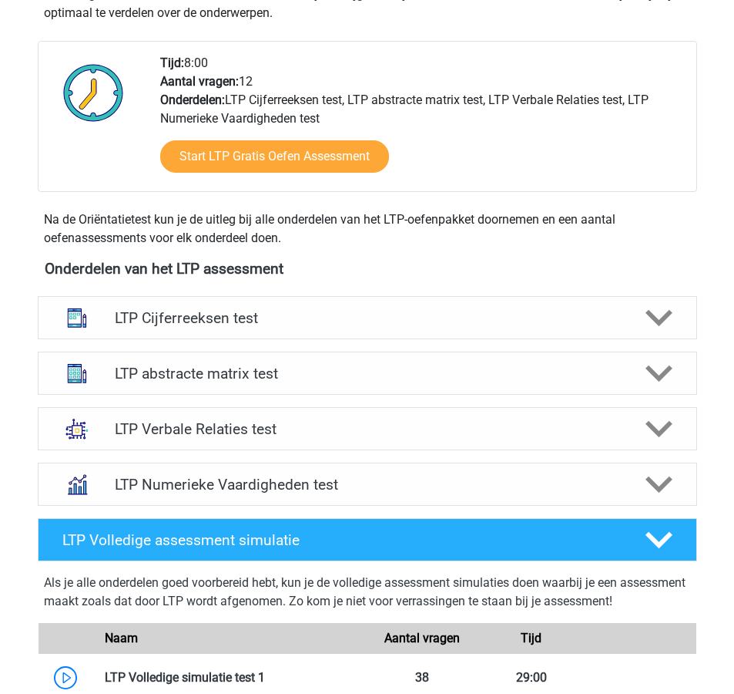
scroll to position [425, 0]
